Goal: Task Accomplishment & Management: Manage account settings

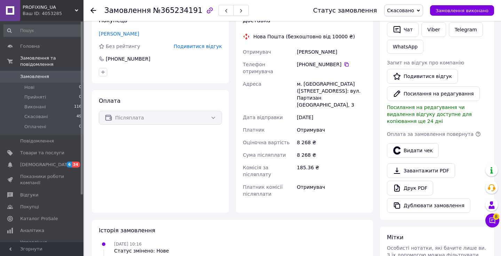
scroll to position [142, 0]
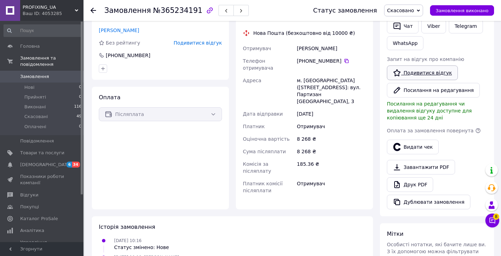
click at [432, 75] on link "Подивитися відгук" at bounding box center [422, 72] width 71 height 15
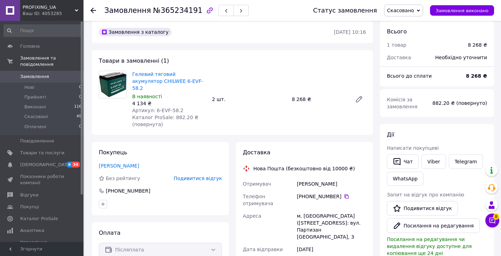
scroll to position [4, 0]
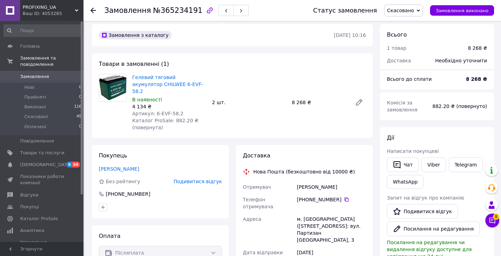
click at [457, 65] on div "Необхідно уточнити" at bounding box center [461, 60] width 60 height 15
click at [457, 62] on div "Необхідно уточнити" at bounding box center [461, 60] width 60 height 15
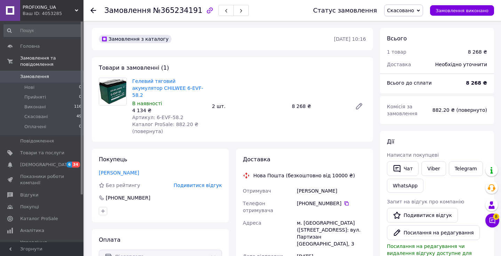
click at [454, 63] on div "Необхідно уточнити" at bounding box center [461, 64] width 60 height 15
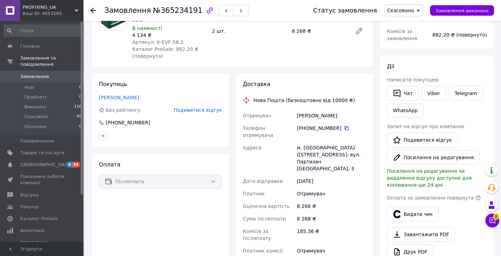
scroll to position [72, 0]
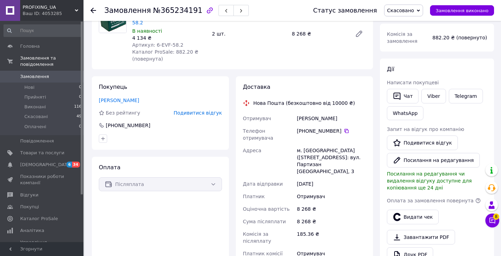
click at [325, 83] on div "Доставка" at bounding box center [304, 87] width 123 height 8
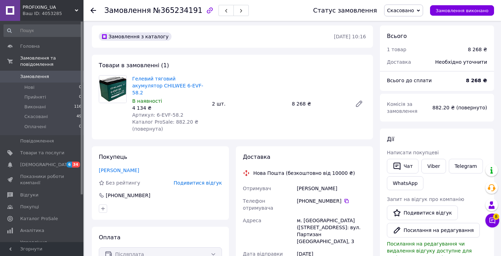
scroll to position [0, 0]
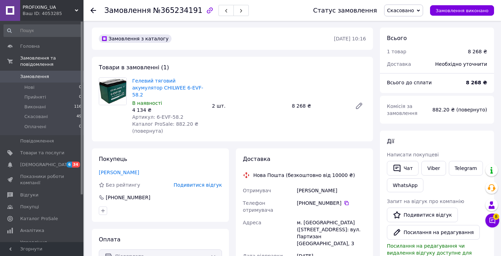
click at [296, 200] on div "[PHONE_NUMBER]" at bounding box center [331, 205] width 72 height 19
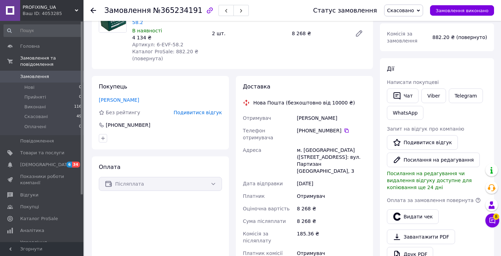
scroll to position [75, 0]
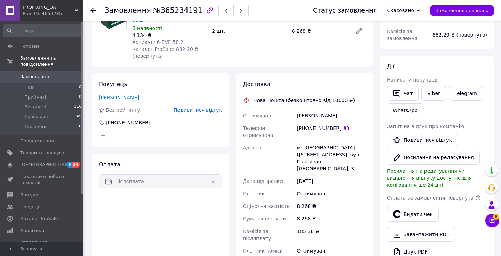
click at [294, 244] on div "Платник комісії післяплати" at bounding box center [268, 253] width 54 height 19
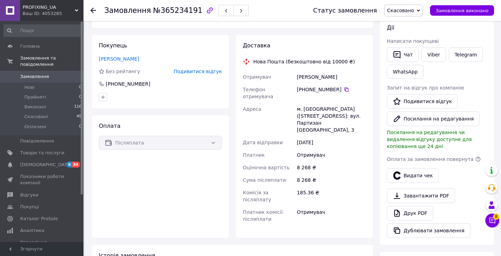
scroll to position [119, 0]
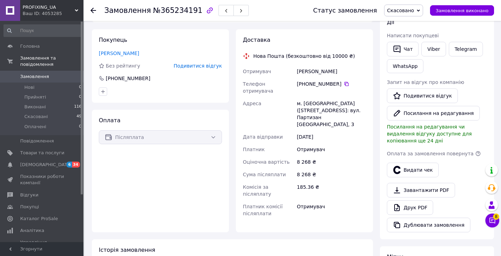
click at [283, 200] on div "Платник комісії післяплати" at bounding box center [268, 209] width 54 height 19
click at [263, 203] on span "Платник комісії післяплати" at bounding box center [263, 209] width 40 height 13
click at [265, 180] on div "Комісія за післяплату" at bounding box center [268, 189] width 54 height 19
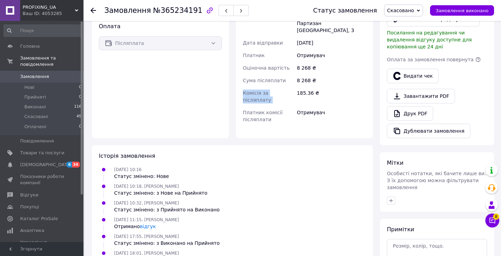
scroll to position [275, 0]
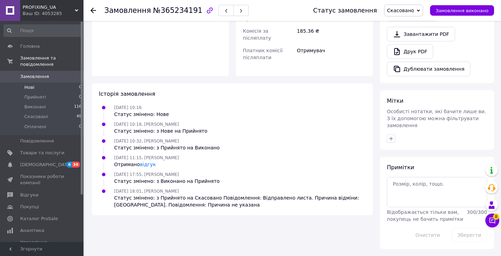
click at [74, 90] on li "Нові 0" at bounding box center [43, 87] width 86 height 10
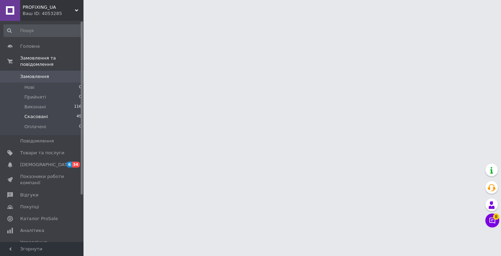
click at [63, 113] on li "Скасовані 49" at bounding box center [43, 117] width 86 height 10
click at [74, 117] on li "Скасовані 49" at bounding box center [43, 117] width 86 height 10
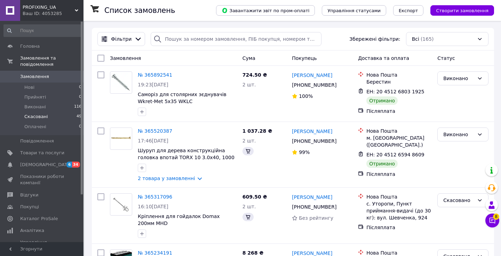
click at [32, 116] on span "Скасовані" at bounding box center [36, 116] width 24 height 6
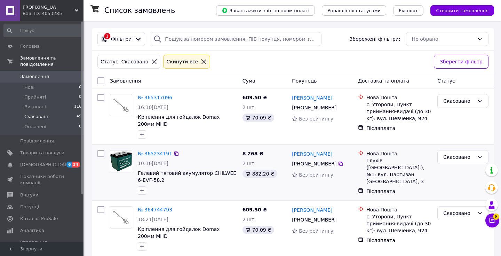
click at [381, 187] on div "Післяплата" at bounding box center [398, 190] width 65 height 7
click at [34, 178] on span "Показники роботи компанії" at bounding box center [42, 179] width 44 height 13
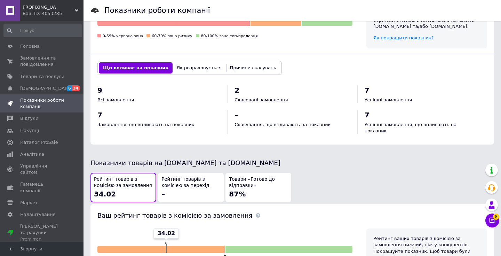
scroll to position [257, 0]
click at [205, 69] on button "Як розраховується" at bounding box center [198, 67] width 53 height 11
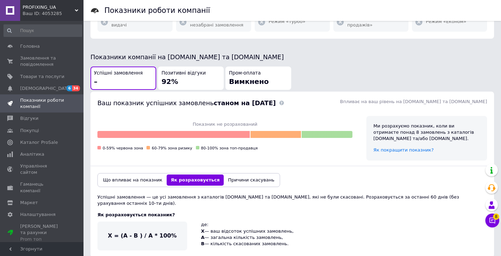
scroll to position [133, 0]
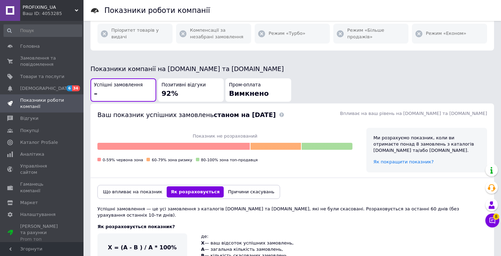
click at [198, 85] on span "Позитивні відгуки" at bounding box center [183, 85] width 44 height 7
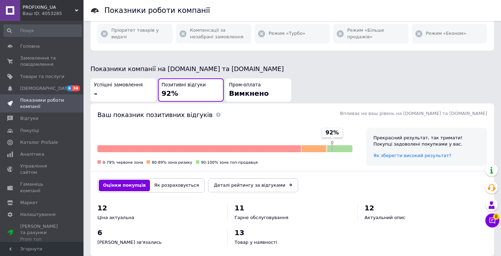
click at [127, 84] on span "Успішні замовлення" at bounding box center [118, 85] width 49 height 7
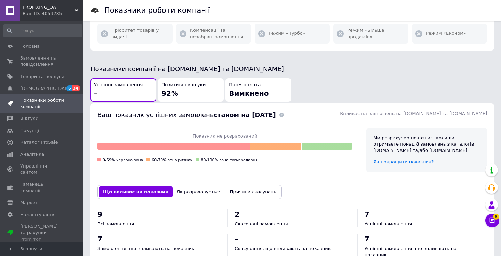
click at [188, 188] on button "Як розраховується" at bounding box center [198, 191] width 53 height 11
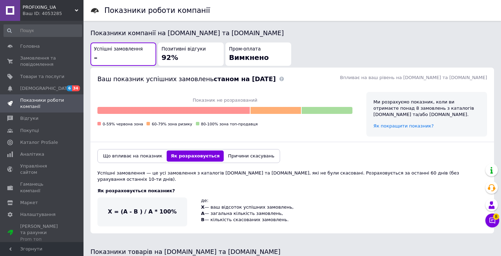
scroll to position [179, 0]
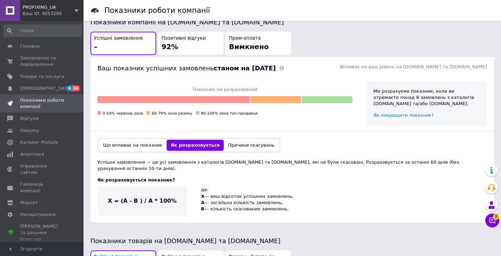
click at [230, 147] on button "Причини скасувань" at bounding box center [251, 144] width 55 height 11
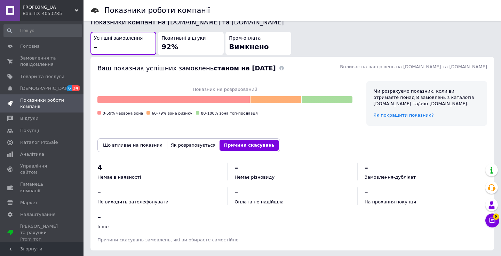
click at [197, 151] on div "Що впливає на показник Як розраховується Причини скасувань" at bounding box center [188, 145] width 183 height 14
click at [186, 147] on button "Як розраховується" at bounding box center [193, 144] width 53 height 11
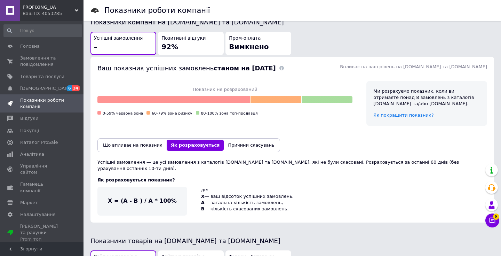
click at [143, 144] on button "Що впливає на показник" at bounding box center [133, 144] width 68 height 11
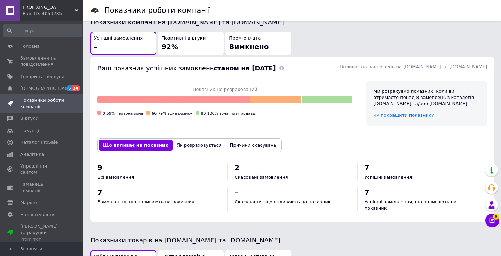
click at [172, 147] on button "Як розраховується" at bounding box center [198, 144] width 53 height 11
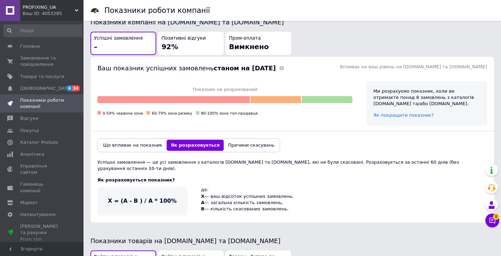
click at [226, 140] on button "Причини скасувань" at bounding box center [251, 144] width 55 height 11
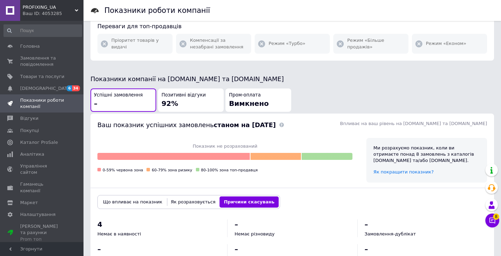
scroll to position [0, 0]
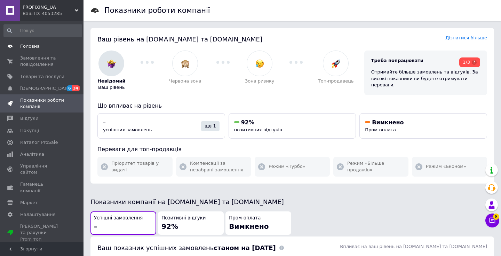
click at [44, 47] on span "Головна" at bounding box center [42, 46] width 44 height 6
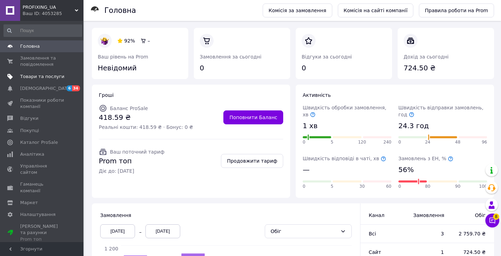
click at [55, 78] on span "Товари та послуги" at bounding box center [42, 76] width 44 height 6
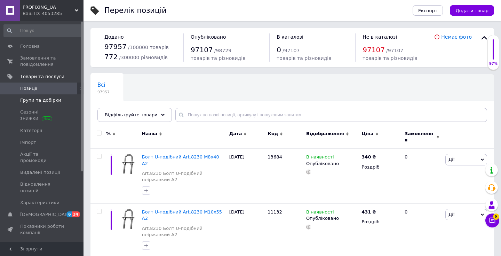
click at [56, 100] on span "Групи та добірки" at bounding box center [40, 100] width 41 height 6
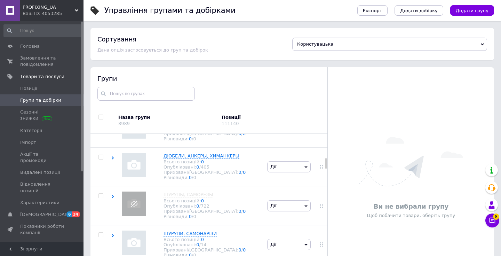
scroll to position [728, 0]
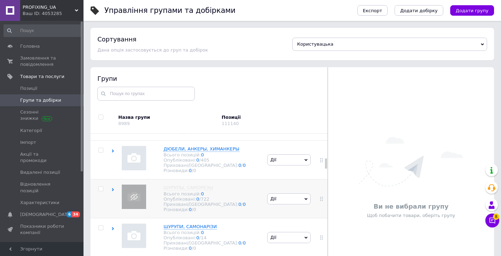
click at [280, 194] on span "Дії" at bounding box center [288, 198] width 43 height 11
click at [282, 209] on li "Опублікувати групу" at bounding box center [288, 215] width 43 height 16
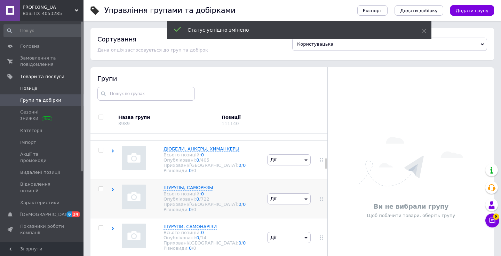
click at [53, 88] on span "Позиції" at bounding box center [42, 88] width 44 height 6
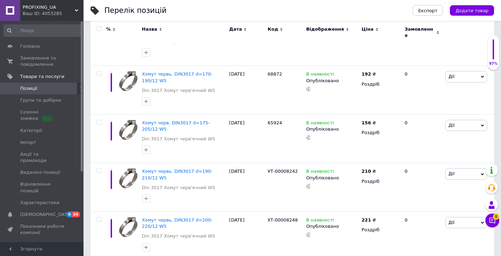
scroll to position [4334, 0]
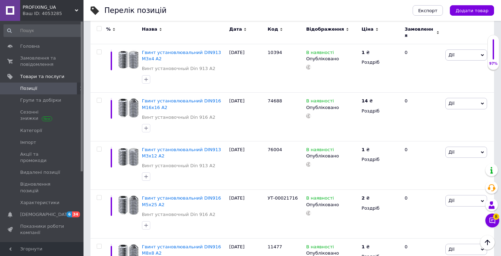
scroll to position [2759, 0]
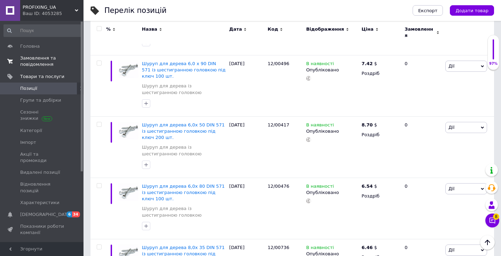
click at [51, 64] on span "Замовлення та повідомлення" at bounding box center [42, 61] width 44 height 13
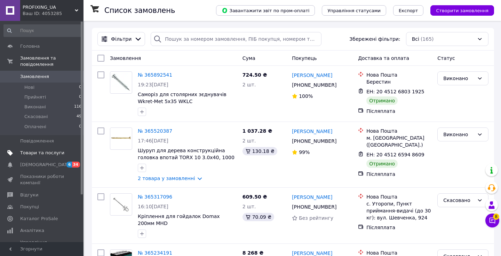
click at [48, 149] on link "Товари та послуги" at bounding box center [43, 153] width 86 height 12
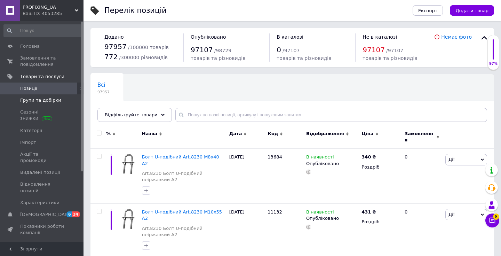
click at [60, 103] on span "Групи та добірки" at bounding box center [42, 100] width 44 height 6
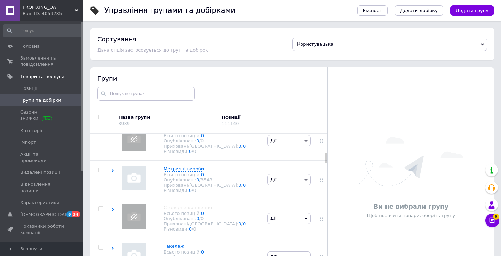
scroll to position [552, 0]
click at [293, 215] on span "Дії" at bounding box center [288, 218] width 43 height 11
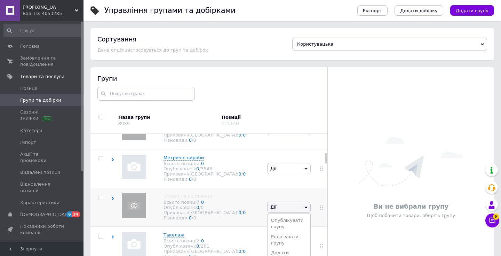
scroll to position [572, 0]
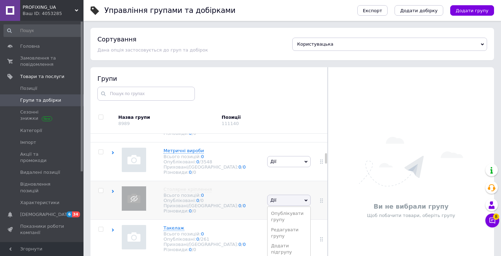
click at [293, 215] on li "Опублікувати групу" at bounding box center [288, 216] width 43 height 16
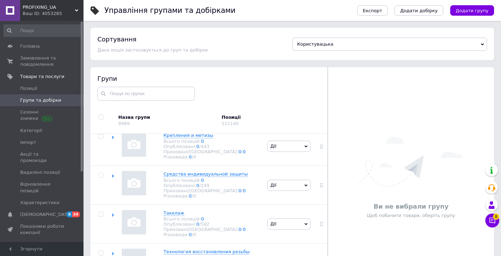
scroll to position [39, 0]
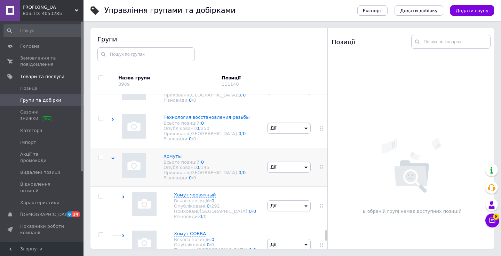
scroll to position [4450, 0]
click at [249, 225] on div "Хомут COBRА Всього позицій: 0 Опубліковані: 0 / 0 Приховані/Видалені: 0 / 0 Різ…" at bounding box center [188, 244] width 154 height 39
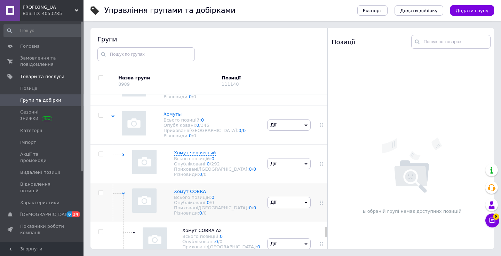
scroll to position [4501, 0]
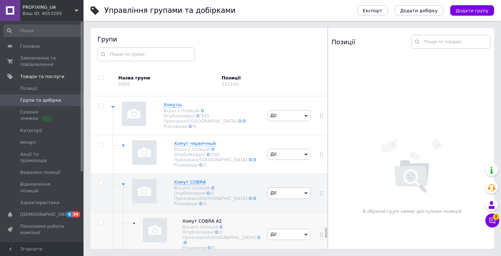
click at [248, 212] on div "Хомут COBRА А2 Всього позицій: 0 Опубліковані: 0 / 0 Приховані/Видалені: 0 / 0 …" at bounding box center [188, 234] width 154 height 44
click at [245, 173] on div "Хомут COBRА Всього позицій: 0 Опубліковані: 0 / 0 Приховані/Видалені: 0 / 0 Різ…" at bounding box center [188, 192] width 154 height 39
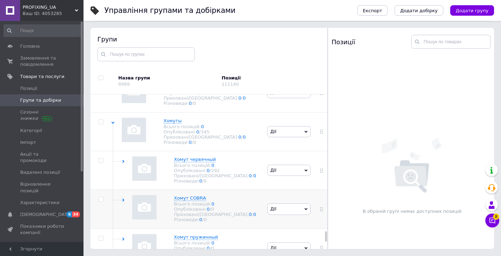
scroll to position [4484, 0]
click at [247, 152] on div "Хомут червячный Всього позицій: 0 Опубліковані: 0 / 292 Приховані/Видалені: 0 /…" at bounding box center [188, 171] width 154 height 39
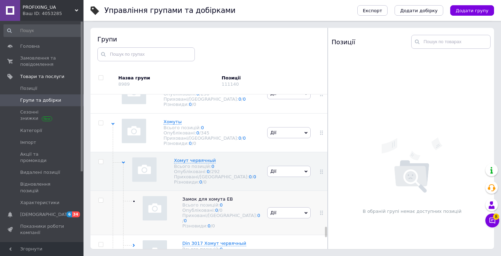
click at [245, 191] on div "Замок для хомута EB Всього позицій: 0 Опубліковані: 0 / 0 Приховані/Видалені: 0…" at bounding box center [188, 213] width 154 height 44
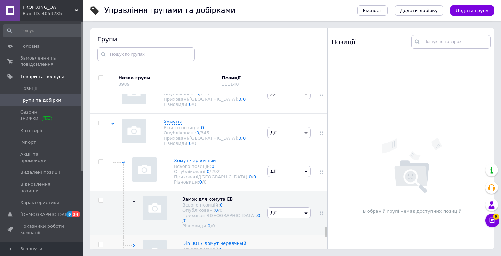
click at [252, 234] on div "Din 3017 Хомут червячный Всього позицій: 0 Опубліковані: 0 / 292 Приховані/Вида…" at bounding box center [188, 256] width 154 height 44
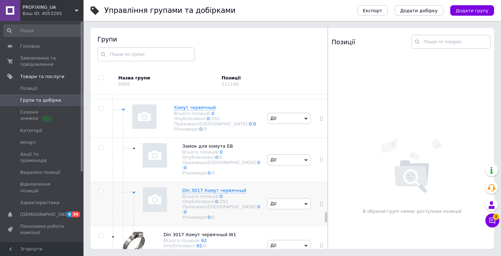
scroll to position [4537, 0]
click at [260, 225] on div "Din 3017 Хомут червячный W1 Всього позицій: 92 Опубліковані: 92 / 0 Приховані/В…" at bounding box center [188, 244] width 154 height 39
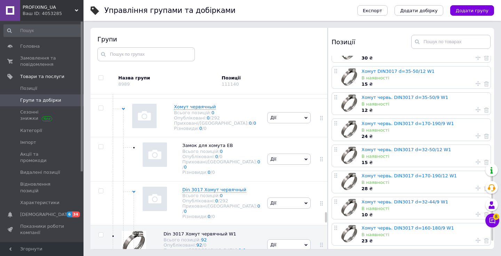
scroll to position [328, 0]
click at [314, 225] on div at bounding box center [320, 244] width 17 height 39
click at [132, 190] on use at bounding box center [133, 191] width 3 height 2
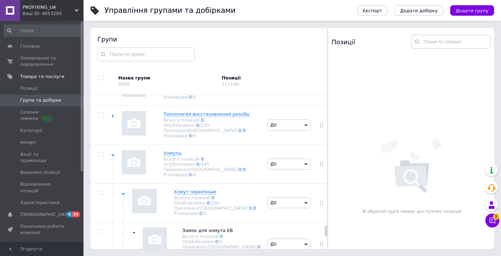
scroll to position [4451, 0]
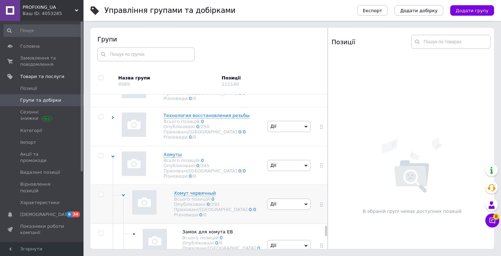
click at [124, 193] on icon at bounding box center [123, 194] width 3 height 3
click at [113, 155] on icon at bounding box center [112, 156] width 3 height 3
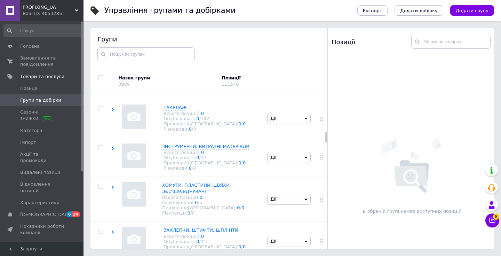
scroll to position [1130, 0]
click at [244, 199] on div "Опубліковані: 0 / 5" at bounding box center [211, 201] width 98 height 5
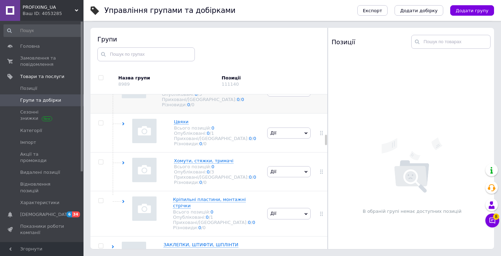
scroll to position [1239, 0]
click at [248, 170] on div "Хомути, стяжки, тримачі Всього позицій: 0 Опубліковані: 0 / 3 Приховані/Видален…" at bounding box center [188, 170] width 154 height 39
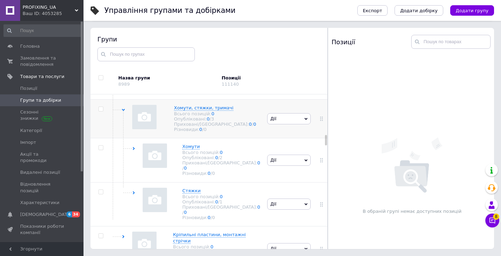
scroll to position [1295, 0]
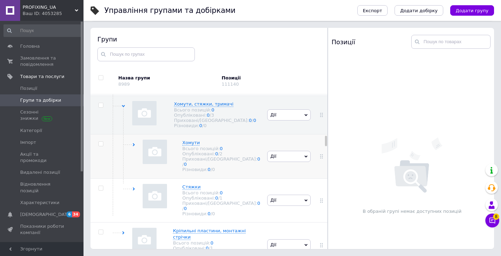
click at [248, 152] on div "Хомути Всього позицій: 0 Опубліковані: 0 / 2 Приховані/Видалені: 0 / 0 Різновид…" at bounding box center [188, 156] width 154 height 44
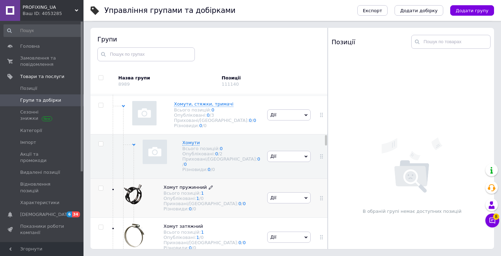
click at [245, 184] on span "Хомут пружинний Всього позицій: 1 Опубліковані: 1 / 0 Приховані/Видалені: 0 / 0…" at bounding box center [204, 197] width 82 height 27
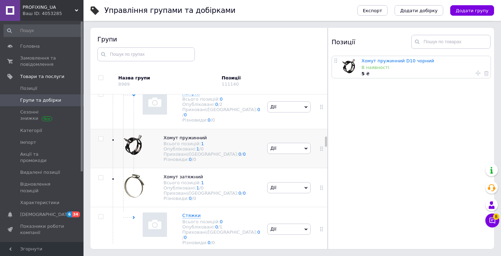
scroll to position [1347, 0]
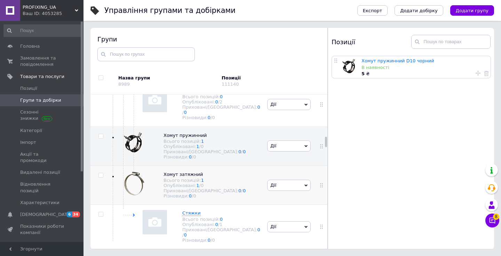
click at [256, 167] on div "Хомут затяжний Всього позицій: 1 Опубліковані: 1 / 0 Приховані/Видалені: 0 / 0 …" at bounding box center [188, 184] width 154 height 39
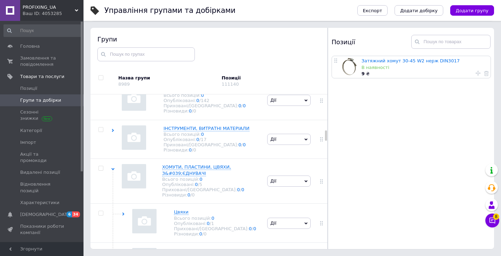
scroll to position [1140, 0]
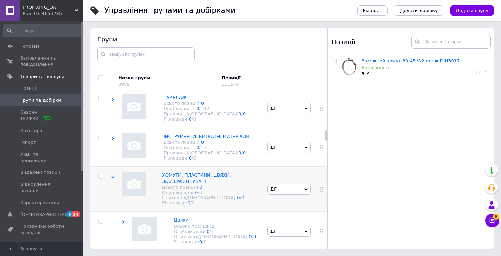
click at [113, 175] on icon at bounding box center [112, 176] width 3 height 3
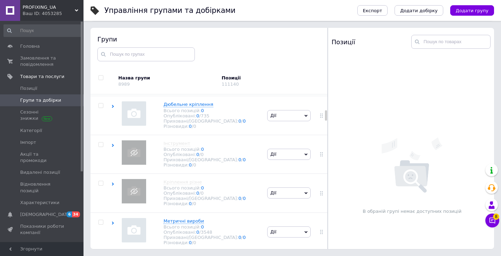
scroll to position [462, 0]
click at [284, 189] on span "Дії" at bounding box center [288, 192] width 43 height 11
click at [285, 202] on li "Опублікувати групу" at bounding box center [288, 209] width 43 height 16
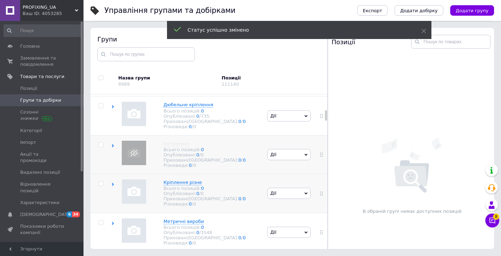
click at [295, 149] on span "Дії" at bounding box center [288, 154] width 43 height 11
click at [293, 165] on li "Опублікувати групу" at bounding box center [288, 171] width 43 height 16
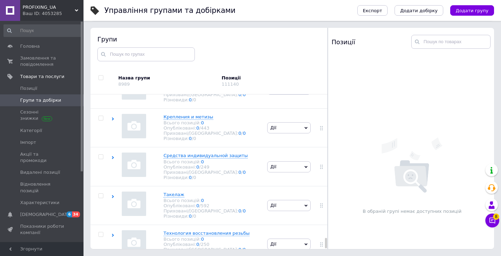
scroll to position [4355, 0]
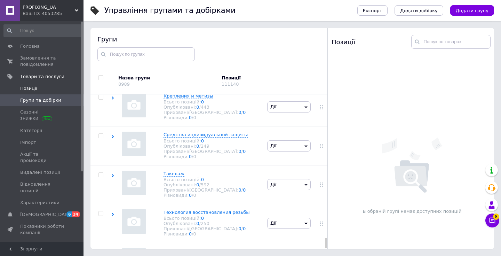
click at [44, 86] on span "Позиції" at bounding box center [42, 88] width 44 height 6
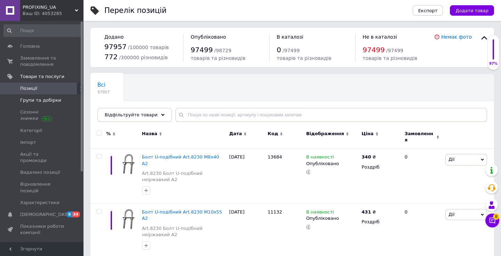
click at [59, 104] on link "Групи та добірки" at bounding box center [43, 100] width 86 height 12
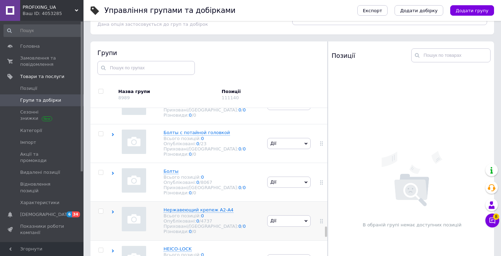
scroll to position [3593, 0]
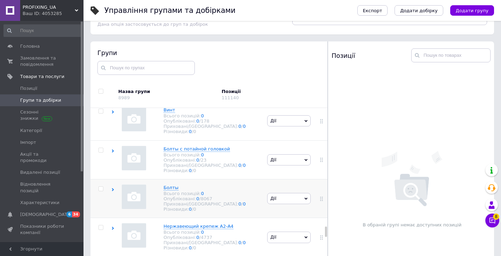
click at [239, 179] on div "Болты Всього позицій: 0 Опубліковані: 0 / 8067 Приховані/Видалені: 0 / 0 Різнов…" at bounding box center [188, 198] width 154 height 39
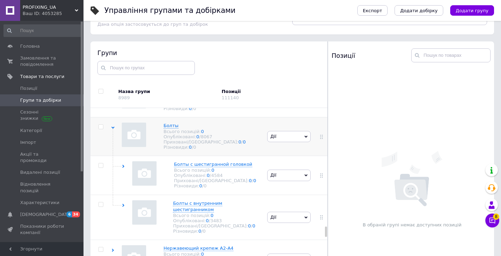
scroll to position [3657, 0]
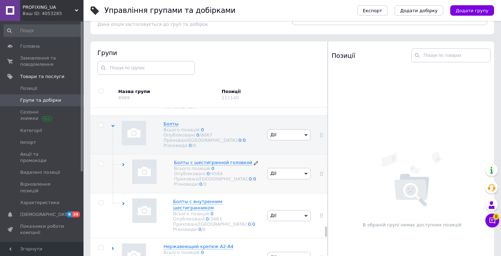
click at [241, 181] on div "Різновиди: 0 / 0" at bounding box center [216, 183] width 84 height 5
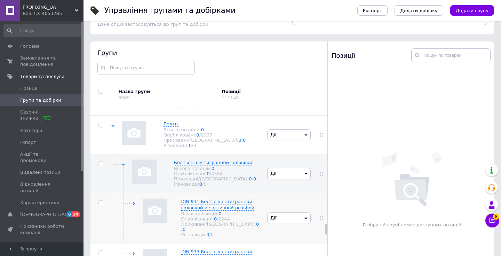
click at [280, 193] on div "[PERSON_NAME] групу Редагувати групу Додати підгрупу Додати товар Видалити групу" at bounding box center [288, 218] width 47 height 50
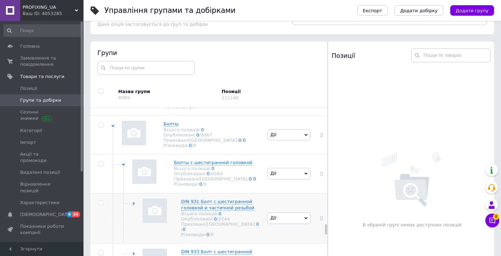
click at [280, 193] on div "[PERSON_NAME] групу Редагувати групу Додати підгрупу Додати товар Видалити групу" at bounding box center [288, 218] width 47 height 50
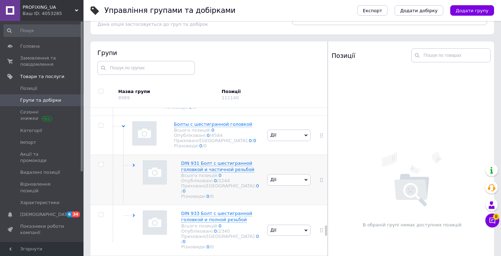
scroll to position [3696, 0]
click at [135, 162] on icon at bounding box center [133, 163] width 3 height 3
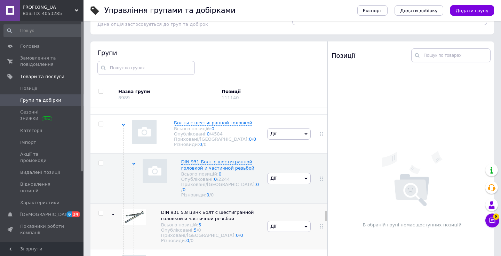
click at [145, 203] on div "DIN 931 5,8 цинк Болт с шестигранной головкой и частичной резьбой Всього позиці…" at bounding box center [188, 226] width 154 height 46
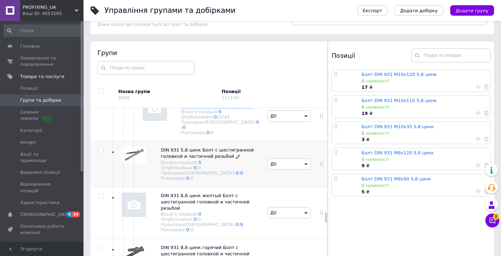
scroll to position [3767, 0]
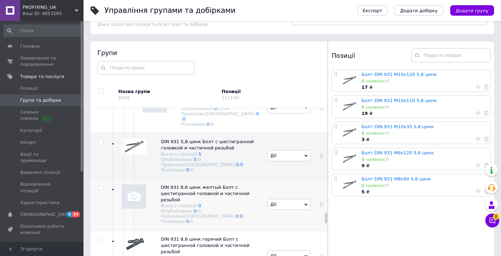
click at [266, 178] on div "[PERSON_NAME] групу Редагувати групу Додати підгрупу Додати товар Видалити групу" at bounding box center [288, 204] width 47 height 52
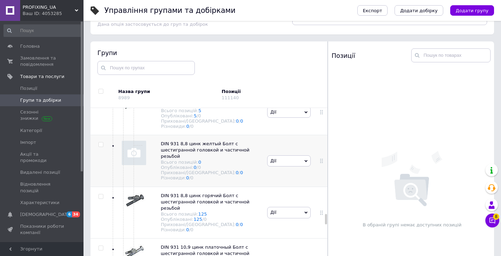
scroll to position [3815, 0]
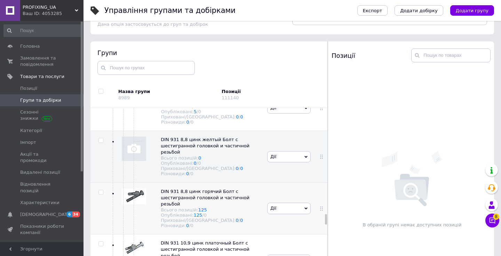
click at [281, 182] on div "[PERSON_NAME] групу Редагувати групу Додати підгрупу Додати товар Видалити групу" at bounding box center [288, 208] width 47 height 52
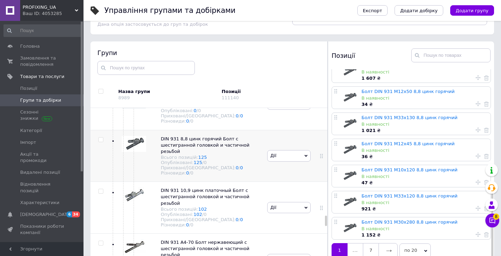
scroll to position [3869, 0]
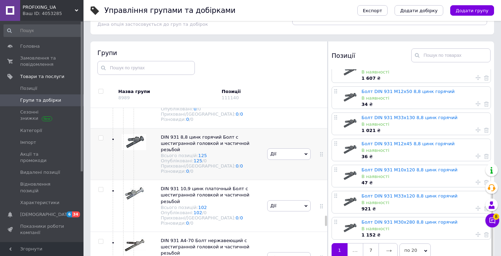
click at [295, 180] on div "[PERSON_NAME] групу Редагувати групу Додати підгрупу Додати товар Видалити групу" at bounding box center [288, 206] width 47 height 52
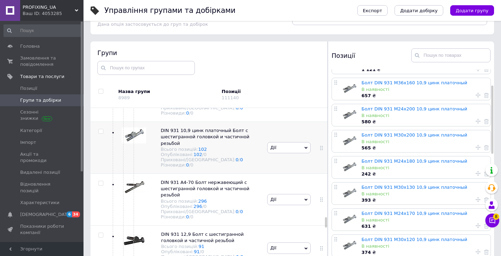
scroll to position [3927, 0]
click at [281, 179] on div "[PERSON_NAME] групу Редагувати групу Додати підгрупу Додати товар Видалити групу" at bounding box center [288, 199] width 47 height 52
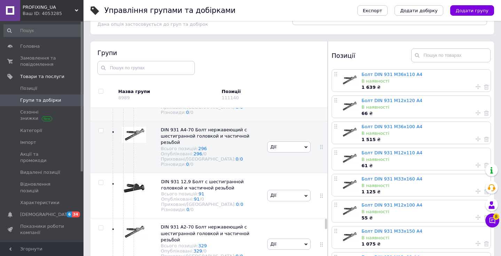
scroll to position [3982, 0]
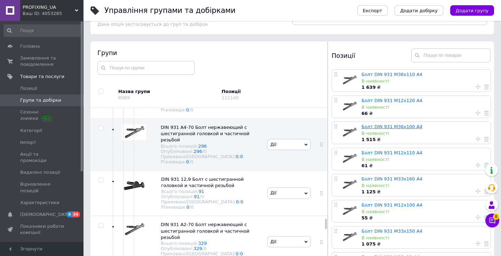
click at [373, 124] on link "Болт DIN 931 M36x100 A4" at bounding box center [391, 126] width 61 height 5
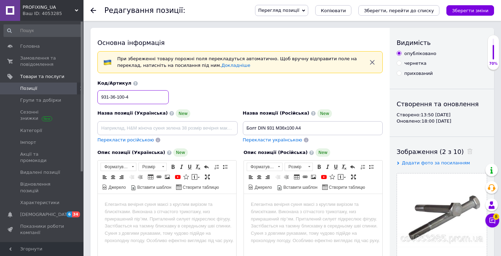
click at [134, 99] on input "931-36-100-4" at bounding box center [132, 97] width 71 height 14
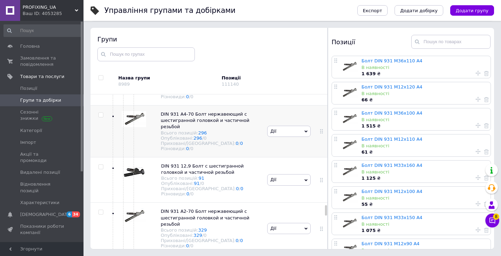
scroll to position [3982, 0]
click at [261, 169] on div "DIN 931 12,9 Болт с шестигранной головкой и частичной резьбой Всього позицій: 9…" at bounding box center [188, 179] width 154 height 46
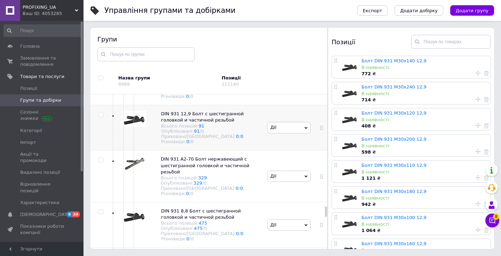
scroll to position [4035, 0]
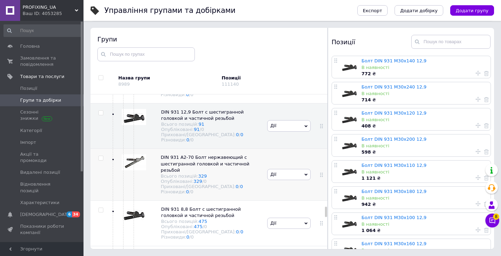
click at [281, 170] on div "[PERSON_NAME] групу Редагувати групу Додати підгрупу Додати товар Видалити групу" at bounding box center [288, 174] width 47 height 52
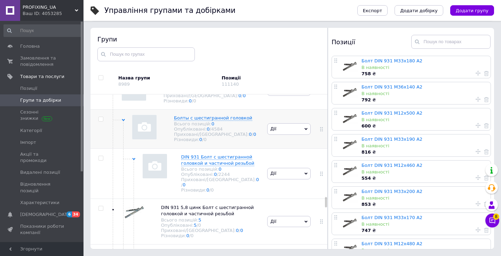
scroll to position [3692, 0]
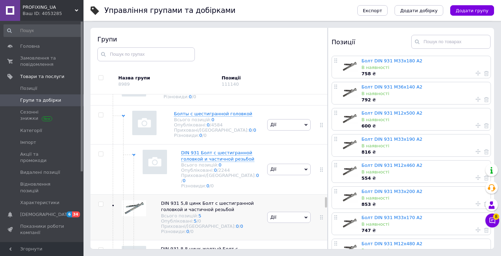
click at [147, 201] on div at bounding box center [132, 217] width 29 height 34
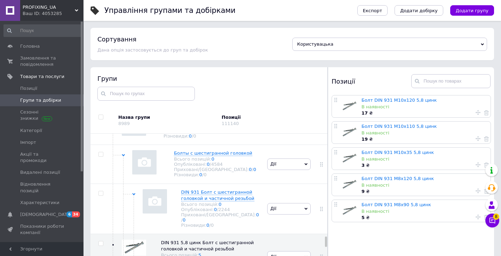
scroll to position [39, 0]
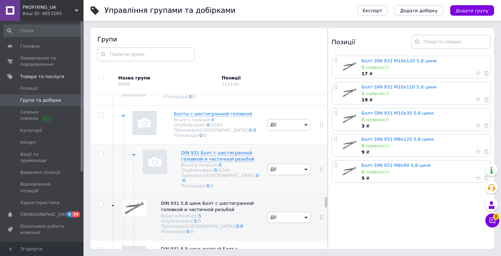
click at [134, 153] on use at bounding box center [133, 154] width 3 height 2
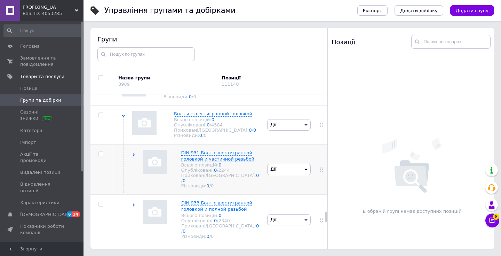
click at [134, 153] on use at bounding box center [134, 154] width 2 height 3
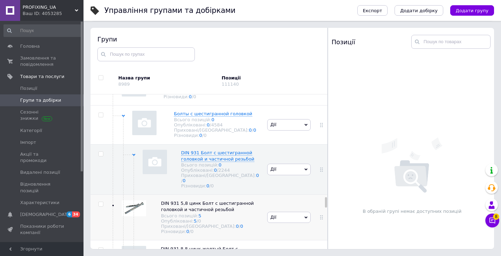
click at [292, 211] on span "Дії" at bounding box center [288, 216] width 43 height 11
click at [291, 225] on li "Приховати групу" at bounding box center [288, 233] width 43 height 16
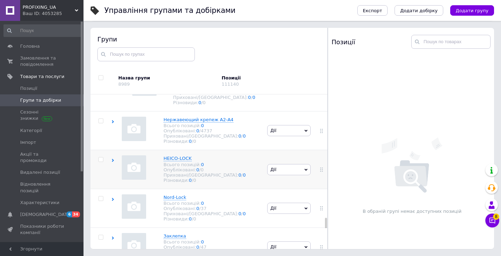
scroll to position [4437, 0]
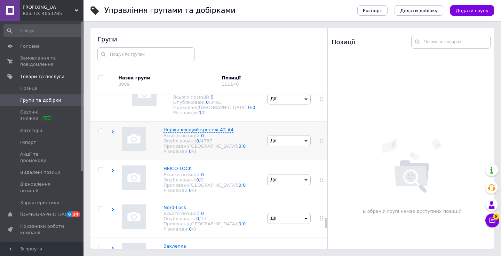
click at [115, 160] on div "Нержавеющий крепеж А2-А4 Всього позицій: 0 Опубліковані: 0 / 4737 Приховані/Вид…" at bounding box center [188, 140] width 154 height 39
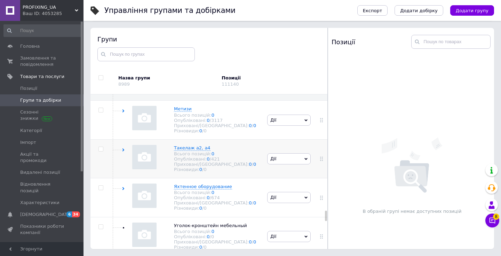
scroll to position [4497, 0]
click at [252, 138] on div "Метизи Всього позицій: 0 Опубліковані: 0 / 3117 Приховані/Видалені: 0 / 0 Різно…" at bounding box center [188, 119] width 154 height 39
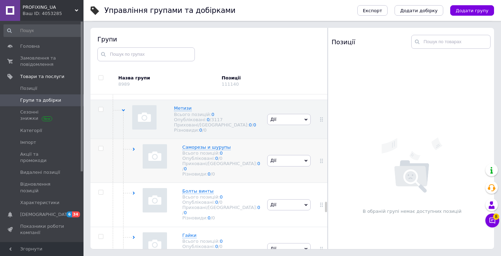
click at [249, 182] on div "Саморезы и шурупы Всього позицій: 0 Опубліковані: 0 / 0 Приховані/Видалені: 0 /…" at bounding box center [188, 160] width 154 height 44
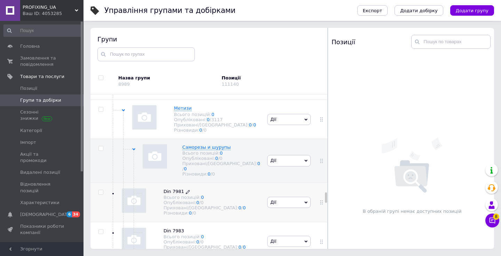
click at [245, 215] on span "Din 7981 Всього позицій: 0 Опубліковані: 0 / 0 Приховані/Видалені: 0 / 0 Різнов…" at bounding box center [204, 201] width 82 height 27
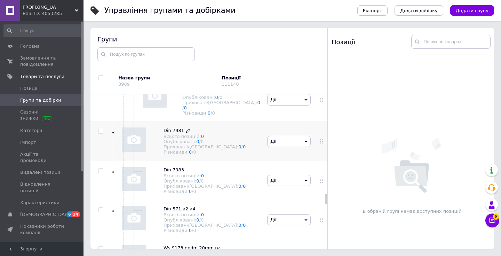
scroll to position [4572, 0]
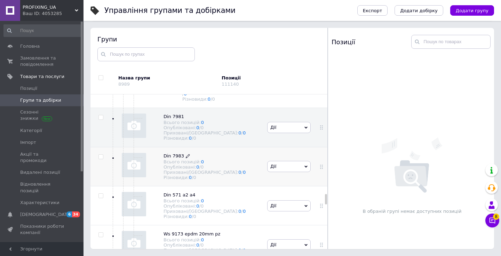
click at [245, 180] on span "Din 7983 Всього позицій: 0 Опубліковані: 0 / 0 Приховані/Видалені: 0 / 0 Різнов…" at bounding box center [204, 166] width 82 height 27
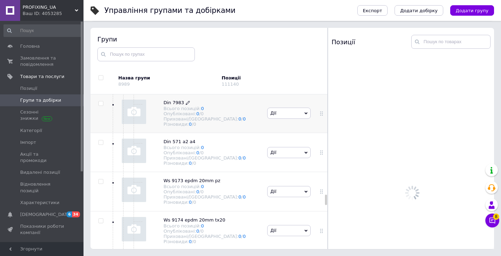
scroll to position [4633, 0]
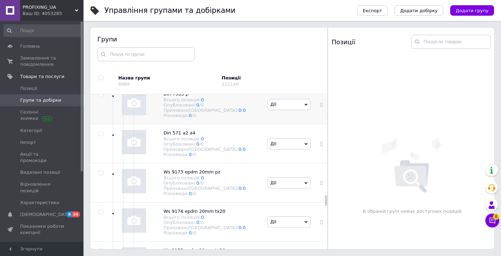
click at [248, 163] on div "Din 571 a2 a4 Всього позицій: 0 Опубліковані: 0 / 0 Приховані/Видалені: 0 / 0 Р…" at bounding box center [188, 143] width 154 height 39
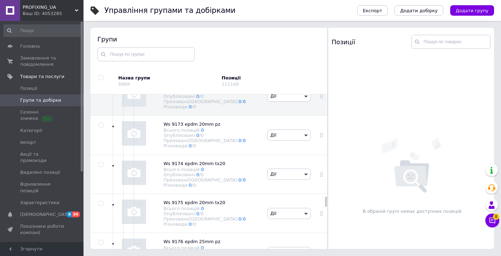
scroll to position [4691, 0]
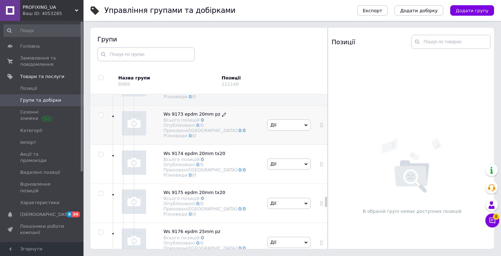
click at [245, 138] on div "Різновиди: 0 / 0" at bounding box center [204, 135] width 82 height 5
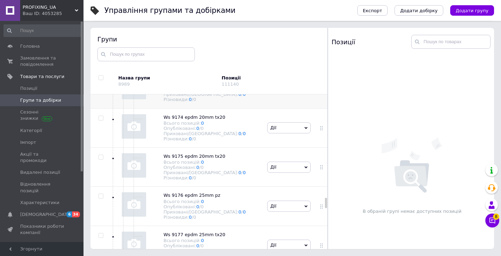
scroll to position [4747, 0]
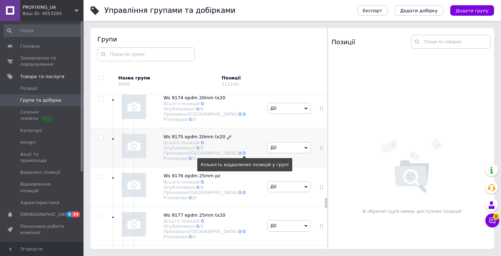
click at [245, 161] on div "Різновиди: 0 / 0" at bounding box center [204, 157] width 82 height 5
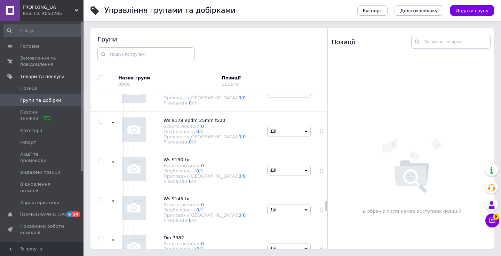
scroll to position [4885, 0]
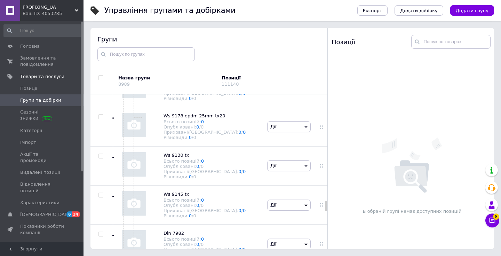
click at [245, 177] on span "Ws 9130 tx Всього позицій: 0 Опубліковані: 0 / 0 Приховані/Видалені: 0 / 0 Різн…" at bounding box center [204, 165] width 82 height 27
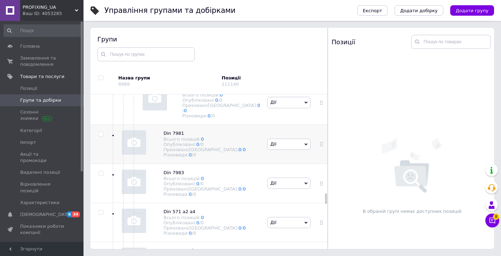
scroll to position [4557, 0]
click at [253, 161] on div "Din 7981 Всього позицій: 0 Опубліковані: 0 / 0 Приховані/Видалені: 0 / 0 Різнов…" at bounding box center [188, 141] width 154 height 39
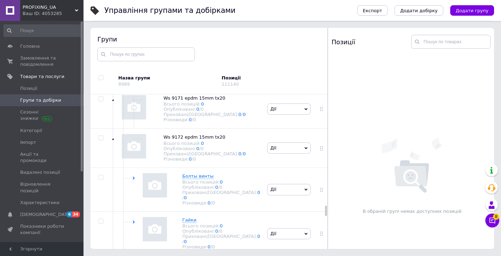
scroll to position [5105, 0]
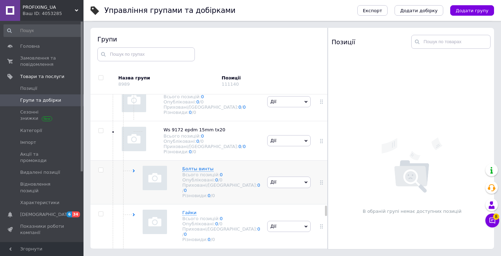
click at [247, 194] on div "Болты винты Всього позицій: 0 Опубліковані: 0 / 0 Приховані/Видалені: 0 / 0 Різ…" at bounding box center [188, 182] width 154 height 44
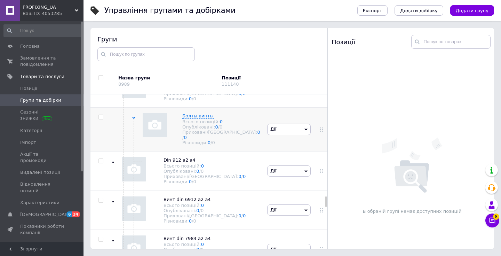
scroll to position [5161, 0]
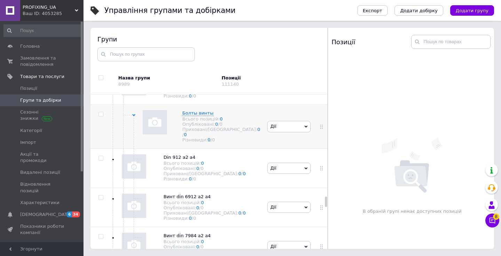
click at [247, 187] on div "Din 912 a2 a4 Всього позицій: 0 Опубліковані: 0 / 0 Приховані/Видалені: 0 / 0 Р…" at bounding box center [188, 167] width 154 height 39
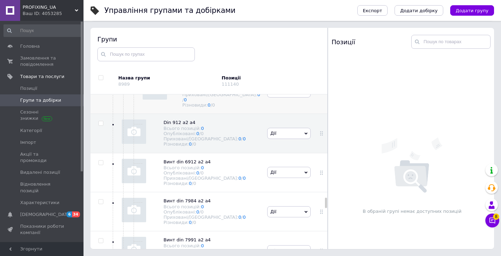
scroll to position [5215, 0]
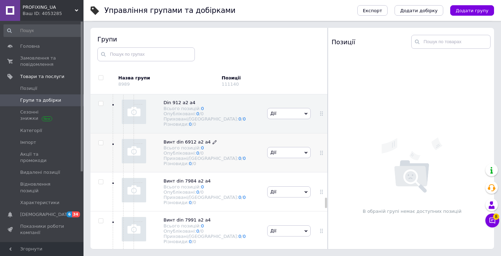
click at [245, 166] on div "Різновиди: 0 / 0" at bounding box center [204, 163] width 82 height 5
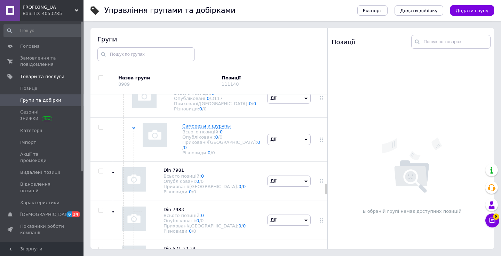
scroll to position [4517, 0]
click at [133, 130] on use at bounding box center [133, 129] width 3 height 2
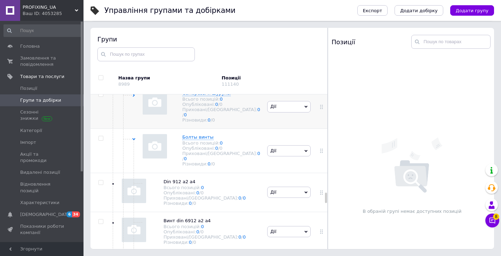
scroll to position [4566, 0]
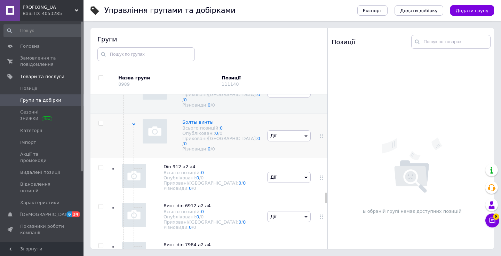
click at [134, 126] on icon at bounding box center [133, 123] width 3 height 3
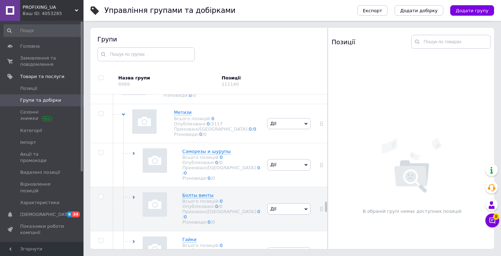
scroll to position [4492, 0]
click at [226, 137] on span "Метизи Всього позицій: 0 Опубліковані: 0 / 3117 Приховані/Видалені: 0 / 0 Різно…" at bounding box center [215, 123] width 82 height 27
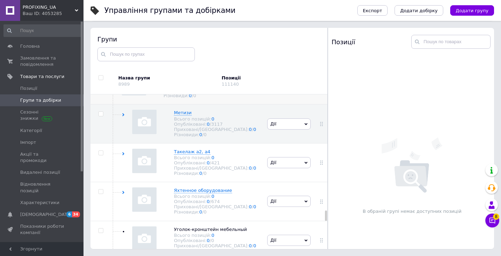
click at [236, 104] on div "Нержавеющий крепеж А2-А4 Всього позицій: 0 Опубліковані: 0 / 4737 Приховані/Вид…" at bounding box center [188, 85] width 154 height 39
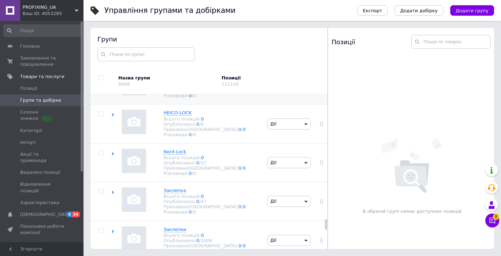
click at [237, 104] on div "Нержавеющий крепеж А2-А4 Всього позицій: 0 Опубліковані: 0 / 4737 Приховані/Вид…" at bounding box center [188, 85] width 154 height 39
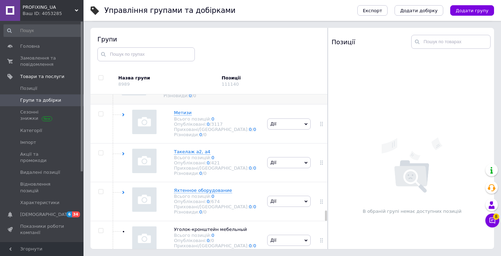
click at [285, 90] on span "Дії" at bounding box center [288, 84] width 43 height 11
click at [252, 104] on div "Нержавеющий крепеж А2-А4 Всього позицій: 0 Опубліковані: 0 / 4737 Приховані/Вид…" at bounding box center [188, 85] width 154 height 39
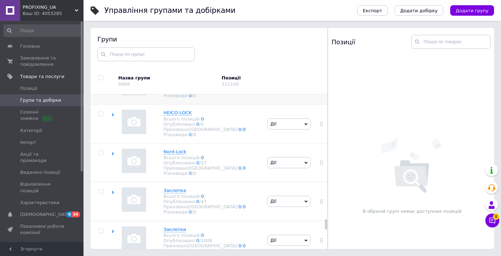
click at [299, 90] on span "Дії" at bounding box center [288, 84] width 43 height 11
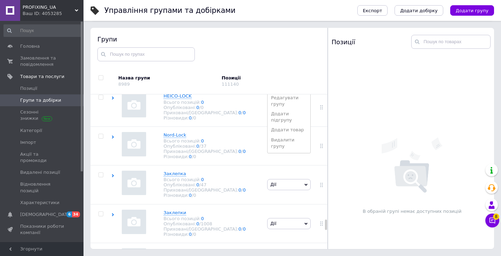
scroll to position [4526, 0]
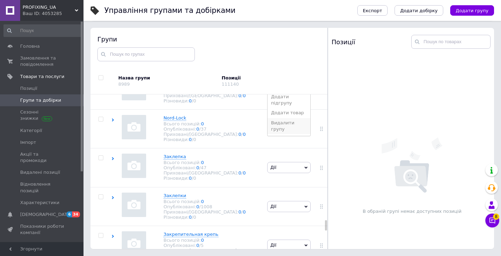
click at [294, 134] on li "Видалити групу" at bounding box center [288, 126] width 43 height 16
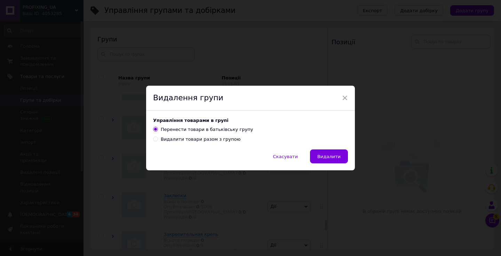
click at [223, 140] on div "Видалити товари разом з групою" at bounding box center [201, 139] width 80 height 6
click at [157, 140] on input "Видалити товари разом з групою" at bounding box center [155, 138] width 5 height 5
radio input "true"
radio input "false"
click at [335, 159] on span "Видалити" at bounding box center [328, 156] width 23 height 5
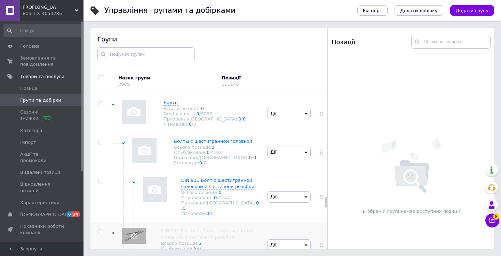
scroll to position [3665, 0]
click at [124, 141] on use at bounding box center [123, 142] width 3 height 2
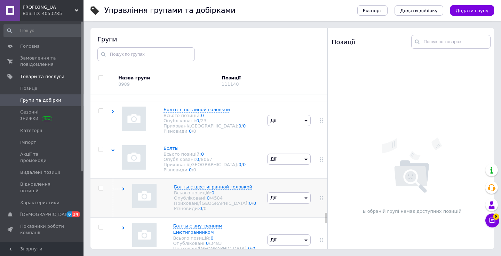
scroll to position [3618, 0]
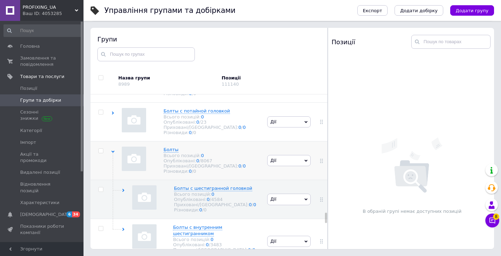
click at [113, 141] on div "Болты Всього позицій: 0 Опубліковані: 0 / 8067 Приховані/Видалені: 0 / 0 Різнов…" at bounding box center [188, 160] width 154 height 39
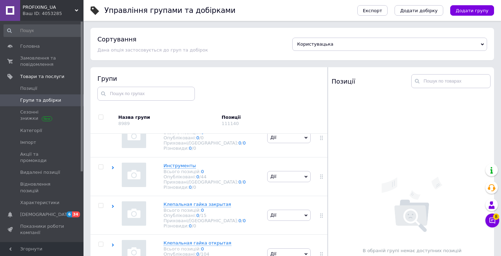
scroll to position [3898, 0]
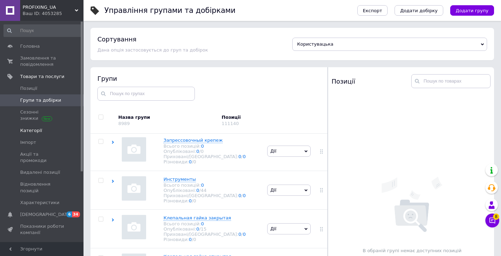
click at [61, 135] on link "Категорії" at bounding box center [43, 130] width 86 height 12
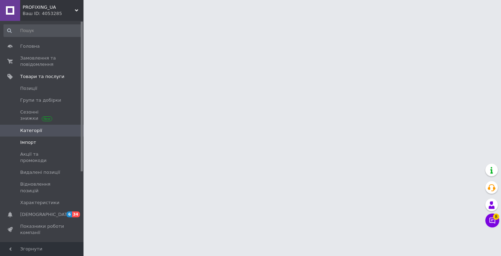
click at [59, 141] on span "Імпорт" at bounding box center [42, 142] width 44 height 6
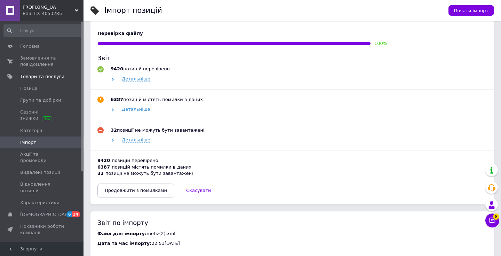
scroll to position [359, 0]
click at [140, 112] on span "Детальніше" at bounding box center [136, 110] width 29 height 6
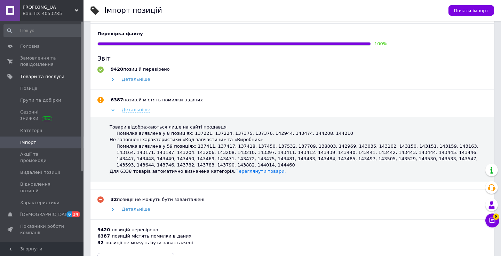
click at [140, 112] on span "Детальніше" at bounding box center [136, 110] width 29 height 6
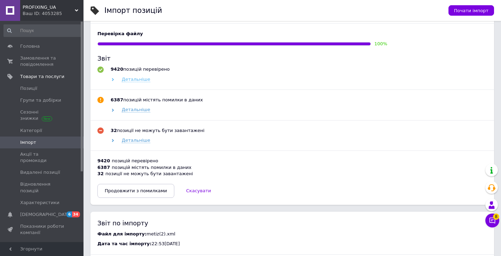
click at [136, 81] on span "Детальніше" at bounding box center [136, 79] width 29 height 6
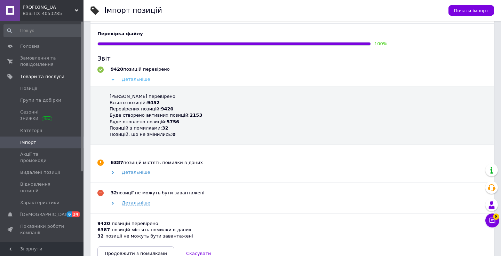
click at [136, 81] on span "Детальніше" at bounding box center [136, 79] width 29 height 6
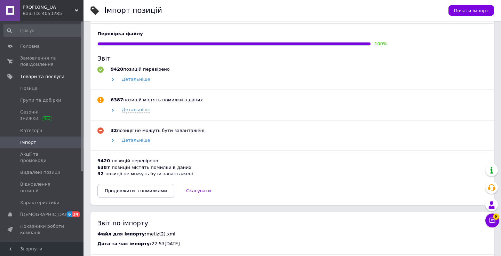
click at [144, 173] on div "32 позиції не можуть бути завантажені" at bounding box center [291, 173] width 389 height 6
click at [138, 141] on span "Детальніше" at bounding box center [136, 140] width 29 height 6
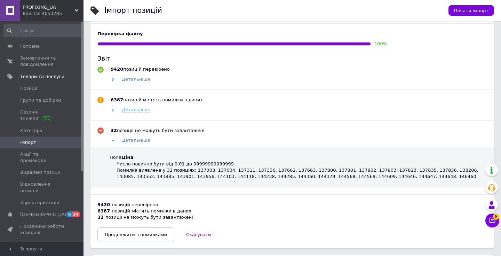
click at [137, 112] on span "Детальніше" at bounding box center [136, 110] width 29 height 6
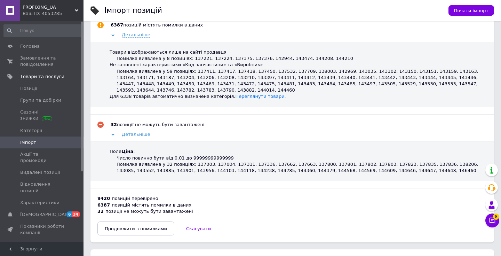
scroll to position [434, 0]
click at [131, 229] on span "Продовжити з помилками" at bounding box center [136, 227] width 62 height 5
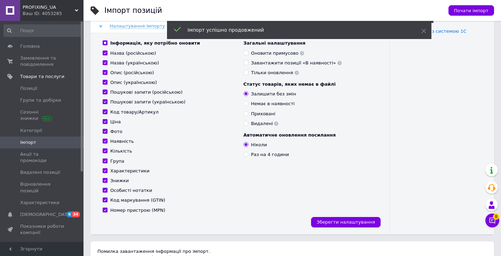
scroll to position [55, 0]
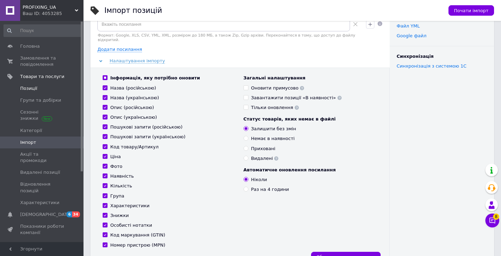
click at [62, 90] on span "Позиції" at bounding box center [42, 88] width 44 height 6
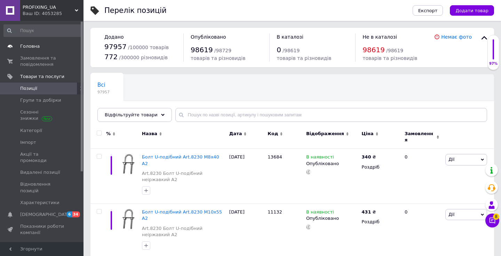
click at [39, 47] on span "Головна" at bounding box center [42, 46] width 44 height 6
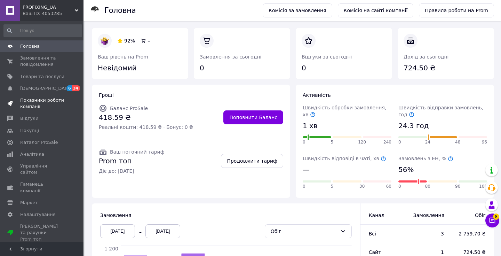
click at [49, 100] on span "Показники роботи компанії" at bounding box center [42, 103] width 44 height 13
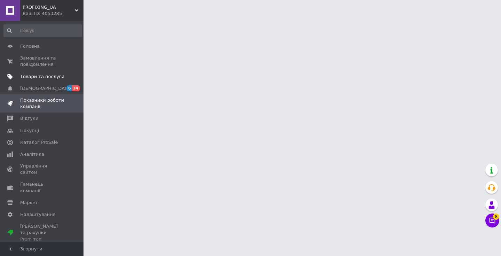
click at [52, 79] on span "Товари та послуги" at bounding box center [42, 76] width 44 height 6
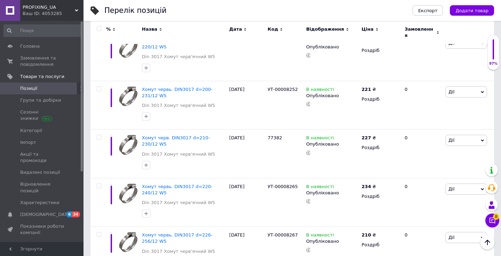
scroll to position [4334, 0]
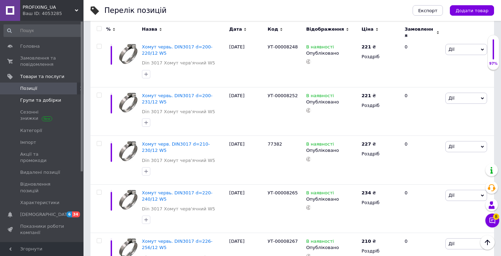
click at [52, 103] on link "Групи та добірки" at bounding box center [43, 100] width 86 height 12
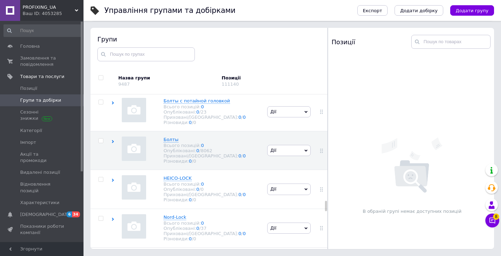
scroll to position [3628, 0]
click at [239, 130] on div "Болты Всього позицій: 0 Опубліковані: 0 / 8062 Приховані/Видалені: 0 / 0 Різнов…" at bounding box center [188, 149] width 154 height 39
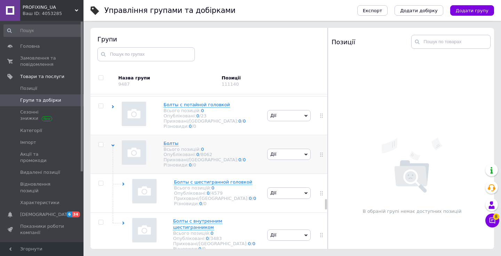
scroll to position [3624, 0]
click at [243, 200] on div "Різновиди: 0 / 0" at bounding box center [216, 202] width 84 height 5
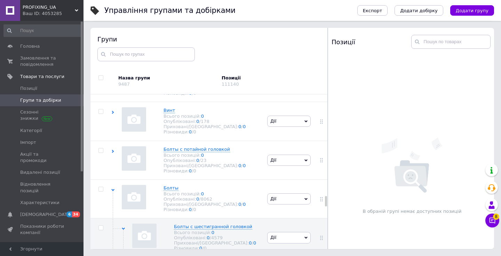
scroll to position [3577, 0]
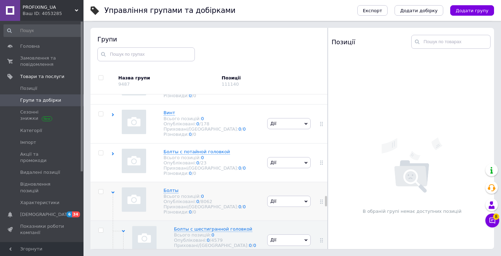
click at [224, 181] on div "Болты Всього позицій: 0 Опубліковані: 0 / 8062 Приховані/Видалені: 0 / 0 Різнов…" at bounding box center [188, 200] width 154 height 39
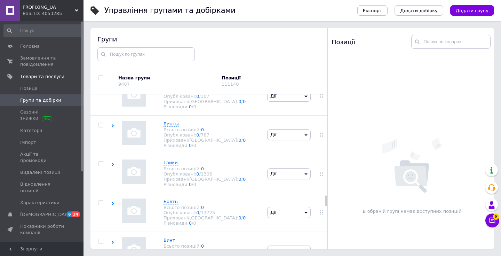
scroll to position [3452, 0]
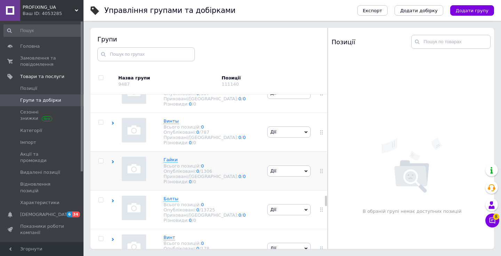
click at [227, 151] on div "[PERSON_NAME] позицій: 0 Опубліковані: 0 / 1306 Приховані/Видалені: 0 / 0 Різно…" at bounding box center [188, 170] width 154 height 39
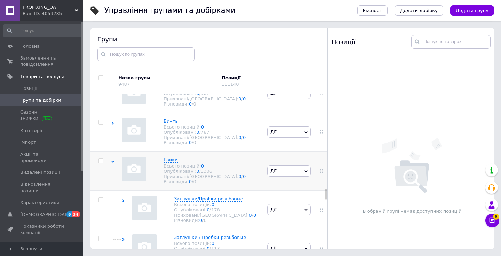
click at [227, 151] on div "[PERSON_NAME] позицій: 0 Опубліковані: 0 / 1306 Приховані/Видалені: 0 / 0 Різно…" at bounding box center [188, 170] width 154 height 39
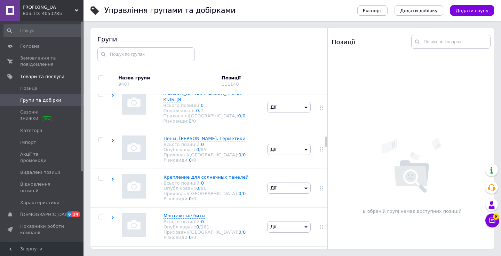
scroll to position [1422, 0]
click at [231, 195] on div "Різновиди: 0 / 0" at bounding box center [208, 197] width 91 height 5
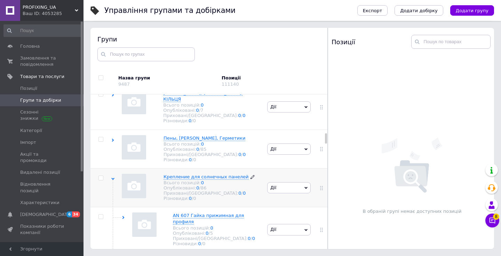
click at [231, 195] on div "Різновиди: 0 / 0" at bounding box center [208, 197] width 91 height 5
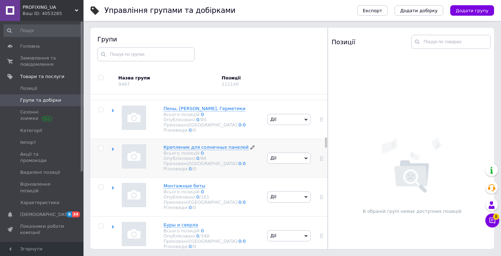
scroll to position [1455, 0]
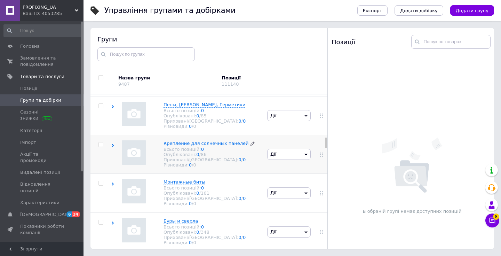
click at [231, 187] on div "Монтажные биты Всього позицій: 0 Опубліковані: 0 / 161 Приховані/Видалені: 0 / …" at bounding box center [188, 192] width 154 height 39
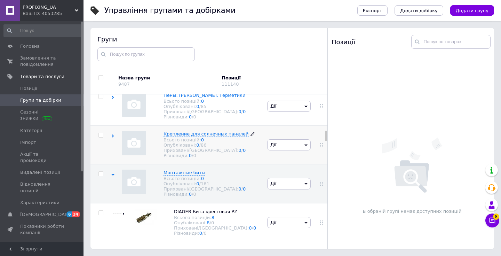
scroll to position [1450, 0]
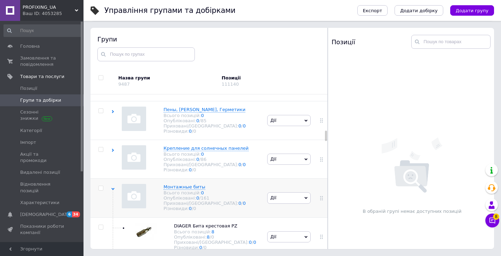
click at [230, 181] on div "Монтажные биты Всього позицій: 0 Опубліковані: 0 / 161 Приховані/Видалені: 0 / …" at bounding box center [188, 197] width 154 height 39
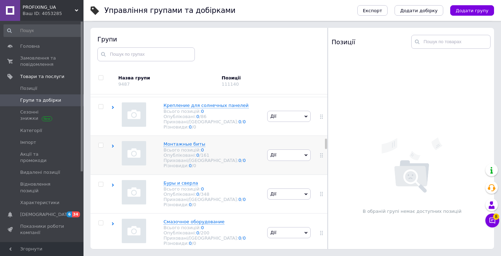
scroll to position [1496, 0]
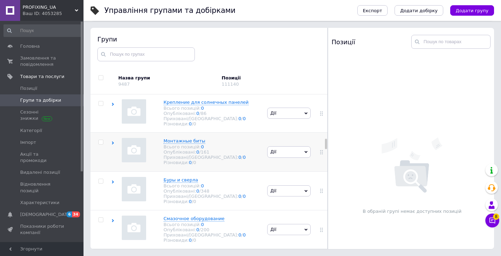
click at [230, 181] on div "Буры и сверла Всього позицій: 0 Опубліковані: 0 / 348 Приховані/Видалені: 0 / 0…" at bounding box center [188, 190] width 154 height 39
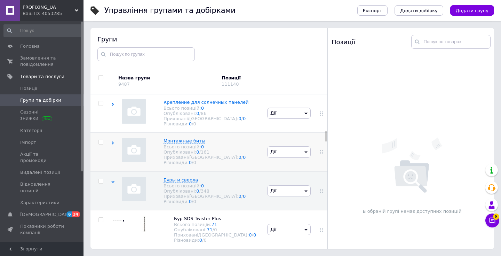
click at [230, 181] on div "Буры и сверла Всього позицій: 0 Опубліковані: 0 / 348 Приховані/Видалені: 0 / 0…" at bounding box center [188, 190] width 154 height 39
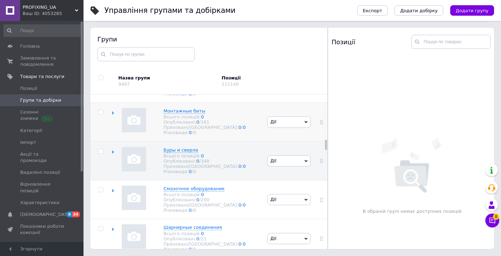
scroll to position [1527, 0]
click at [231, 187] on div "Смазочное оборудование Всього позицій: 0 Опубліковані: 0 / 200 Приховані/Видале…" at bounding box center [188, 198] width 154 height 39
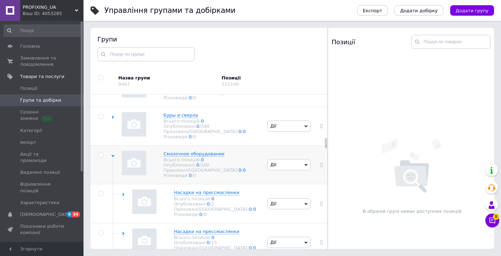
scroll to position [1563, 0]
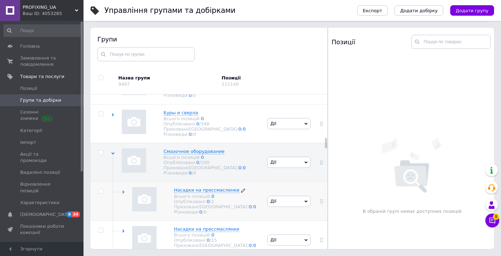
click at [232, 204] on div "Приховані/Видалені: 0 / 0" at bounding box center [215, 206] width 82 height 5
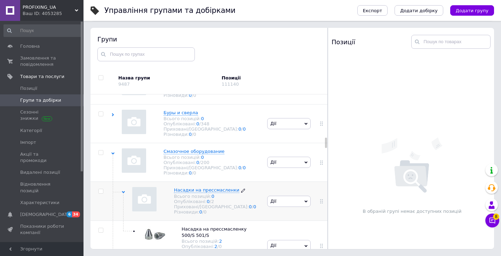
click at [232, 204] on div "Приховані/Видалені: 0 / 0" at bounding box center [215, 206] width 82 height 5
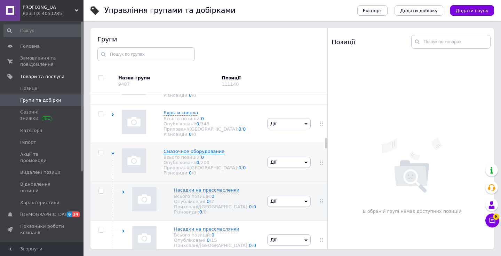
click at [245, 154] on div "Смазочное оборудование Всього позицій: 0 Опубліковані: 0 / 200 Приховані/Видале…" at bounding box center [188, 162] width 154 height 39
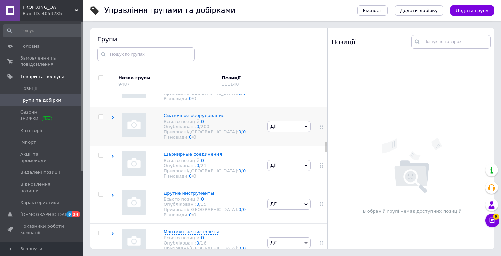
scroll to position [1601, 0]
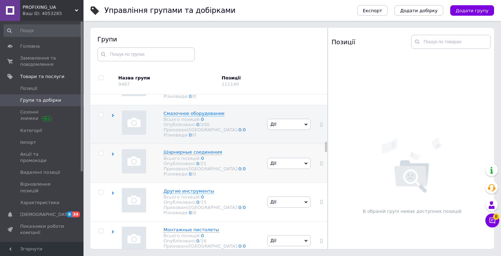
click at [243, 154] on div "Шарнирные соединения Всього позицій: 0 Опубліковані: 0 / 21 Приховані/Видалені:…" at bounding box center [188, 163] width 154 height 39
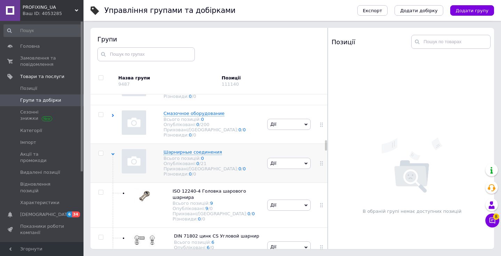
click at [243, 154] on div "Шарнирные соединения Всього позицій: 0 Опубліковані: 0 / 21 Приховані/Видалені:…" at bounding box center [188, 163] width 154 height 39
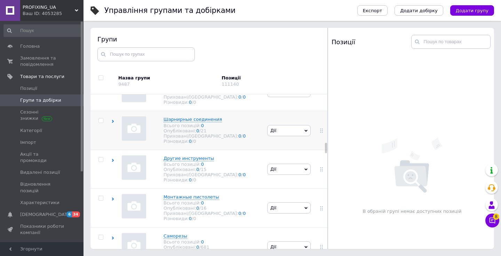
scroll to position [1638, 0]
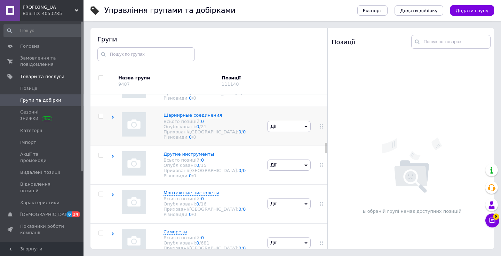
click at [243, 154] on div "Другие инструменты Всього позицій: 0 Опубліковані: 0 / 15 Приховані/Видалені: 0…" at bounding box center [188, 164] width 154 height 39
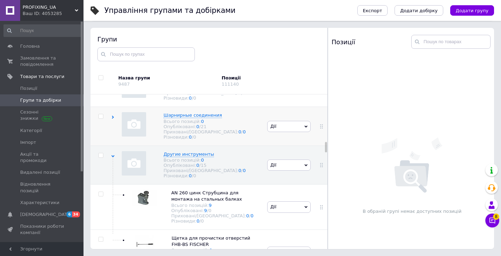
click at [243, 154] on div "Другие инструменты Всього позицій: 0 Опубліковані: 0 / 15 Приховані/Видалені: 0…" at bounding box center [188, 164] width 154 height 39
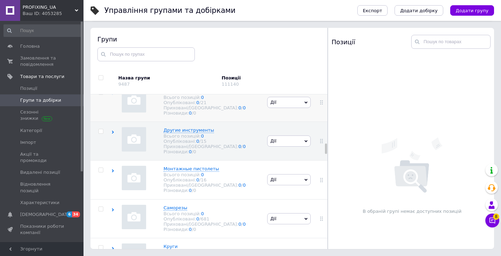
scroll to position [1664, 0]
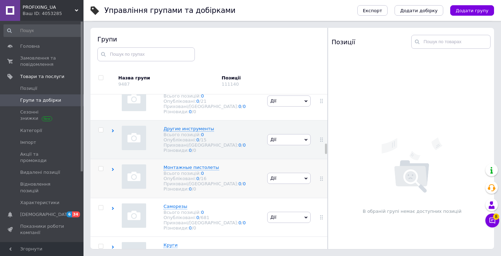
click at [243, 160] on div "Монтажные пистолеты Всього позицій: 0 Опубліковані: 0 / 16 Приховані/Видалені: …" at bounding box center [188, 178] width 154 height 39
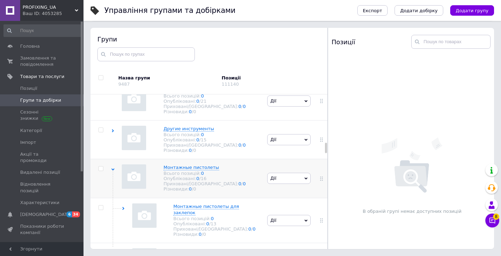
click at [243, 160] on div "Монтажные пистолеты Всього позицій: 0 Опубліковані: 0 / 16 Приховані/Видалені: …" at bounding box center [188, 178] width 154 height 39
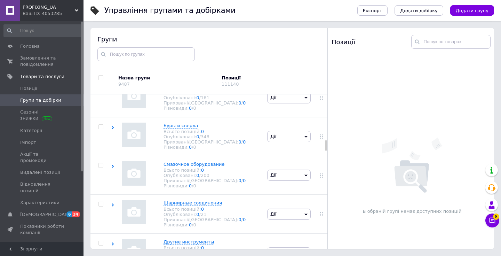
scroll to position [1551, 0]
click at [242, 162] on div "Смазочное оборудование Всього позицій: 0 Опубліковані: 0 / 200 Приховані/Видале…" at bounding box center [188, 174] width 154 height 39
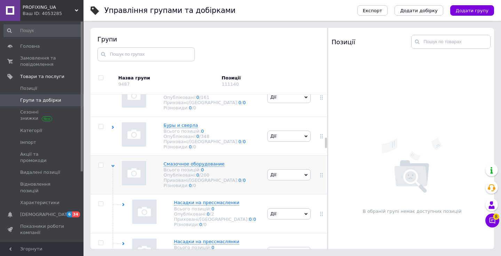
click at [242, 162] on div "Смазочное оборудование Всього позицій: 0 Опубліковані: 0 / 200 Приховані/Видале…" at bounding box center [188, 174] width 154 height 39
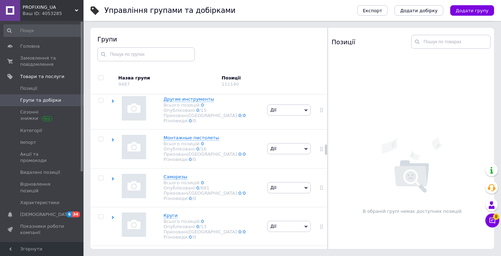
scroll to position [1694, 0]
click at [241, 167] on div "Саморезы Всього позицій: 0 Опубліковані: 0 / 681 Приховані/Видалені: 0 / 0 Різн…" at bounding box center [188, 186] width 154 height 39
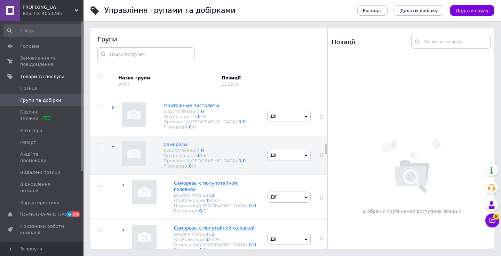
scroll to position [1735, 0]
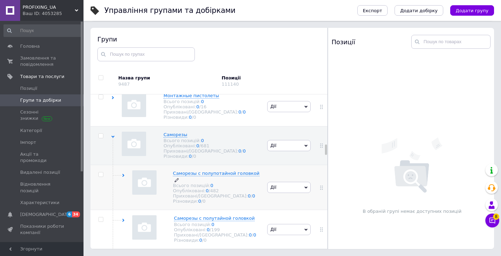
click at [242, 188] on div "Опубліковані: 0 / 482" at bounding box center [216, 190] width 87 height 5
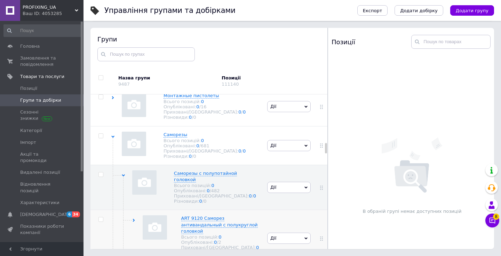
click at [281, 210] on div "[PERSON_NAME] групу Редагувати групу Додати підгрупу Додати товар Видалити групу" at bounding box center [288, 238] width 47 height 57
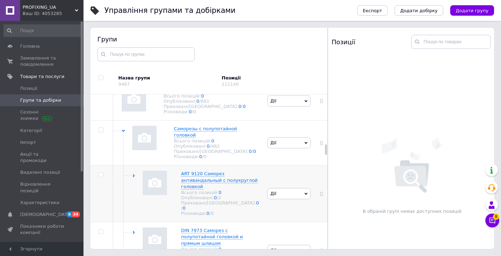
scroll to position [1783, 0]
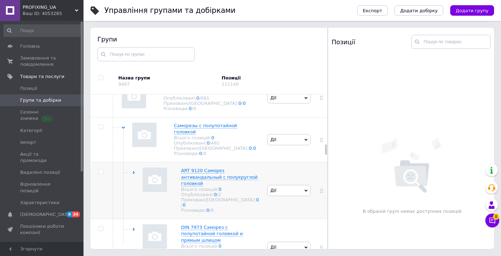
click at [269, 189] on div "[PERSON_NAME] групу Редагувати групу Додати підгрупу Додати товар Видалити групу" at bounding box center [288, 190] width 47 height 57
click at [136, 162] on div "ART 9120 Саморез антивандальный с полукруглой головкой Всього позицій: 0 Опублі…" at bounding box center [188, 190] width 154 height 57
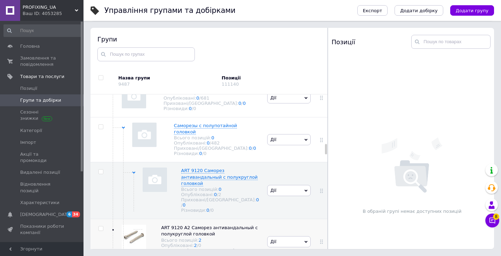
click at [147, 232] on div at bounding box center [132, 241] width 29 height 34
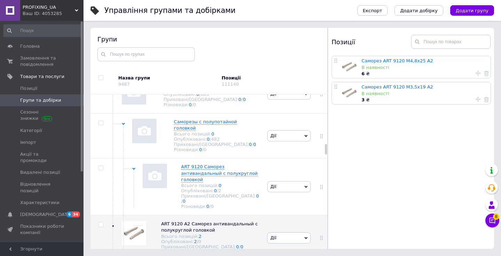
scroll to position [1784, 0]
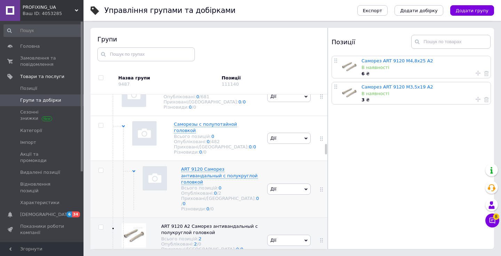
click at [136, 161] on div "ART 9120 Саморез антивандальный с полукруглой головкой Всього позицій: 0 Опублі…" at bounding box center [188, 189] width 154 height 57
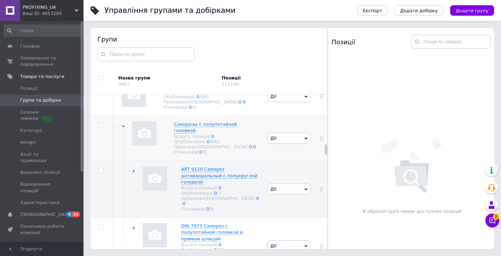
click at [124, 124] on icon at bounding box center [123, 125] width 3 height 3
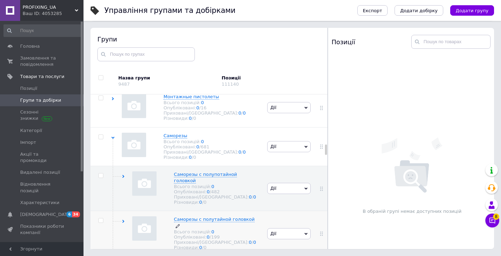
scroll to position [1734, 0]
click at [253, 194] on div "Приховані/Видалені: 0 / 0" at bounding box center [216, 196] width 87 height 5
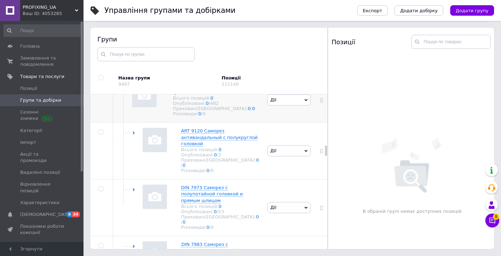
scroll to position [1824, 0]
click at [253, 207] on div "Опубліковані: 0 / 53" at bounding box center [220, 209] width 79 height 5
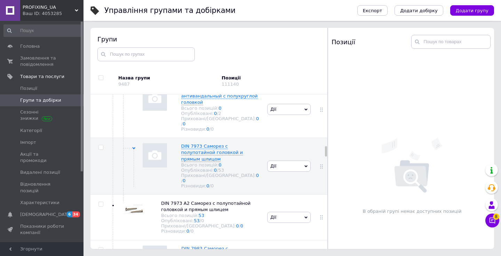
scroll to position [1865, 0]
click at [253, 199] on span "DIN 7973 A2 Саморез с полупотайной головкой и прямым шлицем Всього позицій: 53 …" at bounding box center [210, 215] width 99 height 33
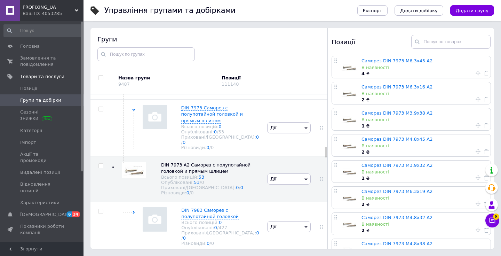
scroll to position [1910, 0]
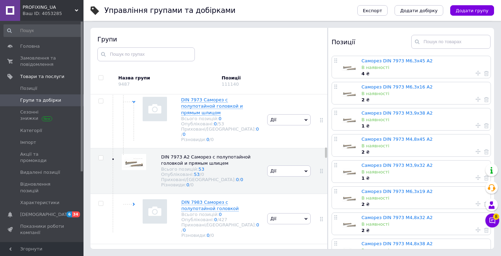
click at [253, 199] on span "DIN 7983 Саморез с полупотайной головкой Всього позицій: 0 Опубліковані: 0 / 42…" at bounding box center [220, 218] width 79 height 39
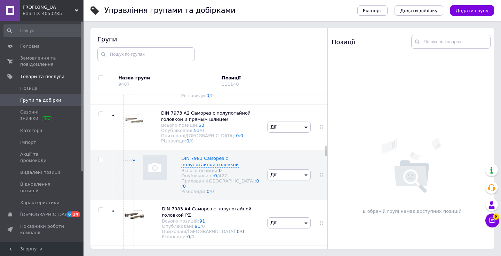
scroll to position [1961, 0]
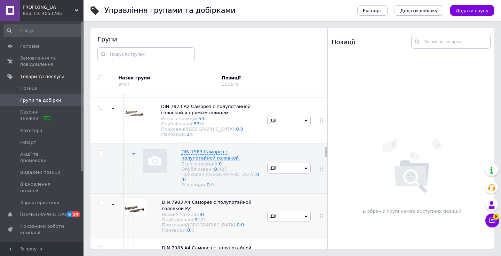
click at [259, 197] on div "DIN 7983 A4 Саморез с полупотайной головкой PZ Всього позицій: 91 Опубліковані:…" at bounding box center [188, 216] width 154 height 46
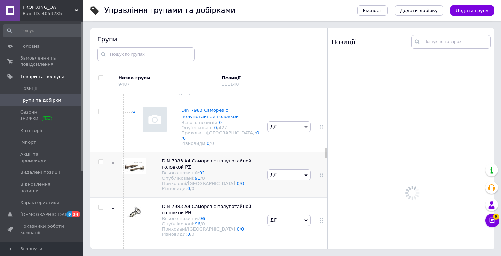
scroll to position [2003, 0]
click at [259, 197] on div "DIN 7983 A4 Саморез с полупотайной головкой PH Всього позицій: 96 Опубліковані:…" at bounding box center [188, 219] width 154 height 46
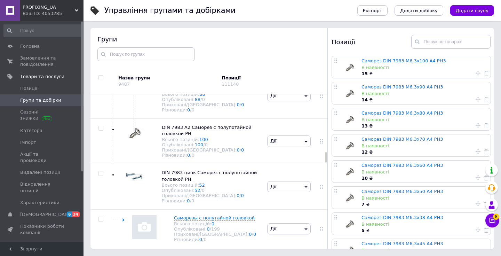
scroll to position [2177, 0]
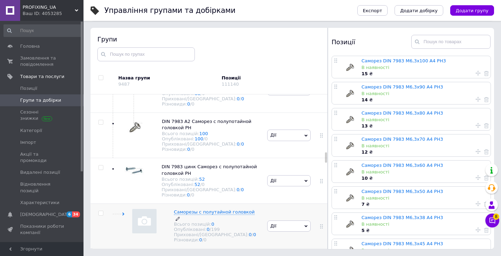
click at [246, 232] on div "Приховані/Видалені: 0 / 0" at bounding box center [217, 234] width 86 height 5
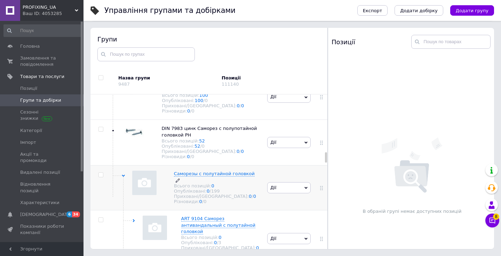
scroll to position [2219, 0]
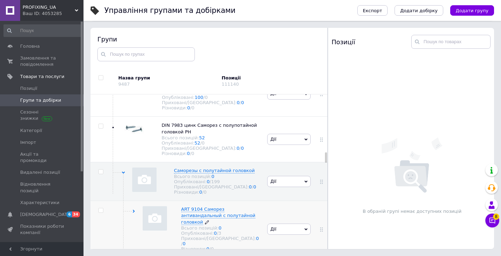
click at [245, 235] on div "Приховані/Видалені: 0 / 0" at bounding box center [220, 240] width 79 height 10
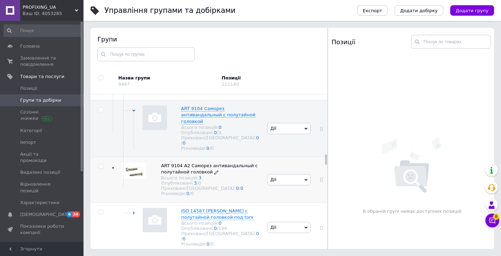
scroll to position [2321, 0]
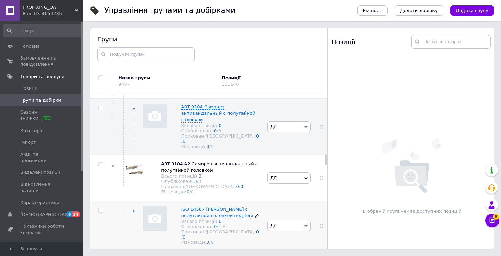
click at [253, 239] on div "Різновиди: 0 / 0" at bounding box center [220, 241] width 79 height 5
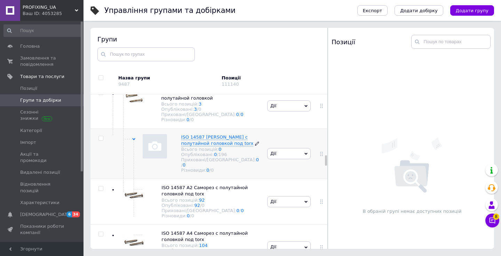
scroll to position [2396, 0]
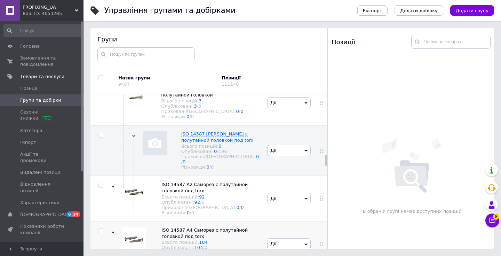
click at [286, 221] on div "[PERSON_NAME] групу Редагувати групу Додати підгрупу Додати товар Видалити групу" at bounding box center [288, 244] width 47 height 46
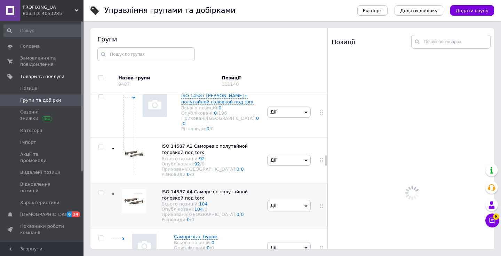
scroll to position [2449, 0]
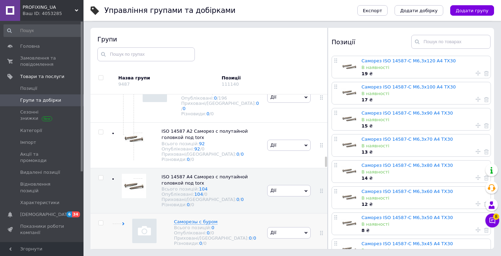
click at [248, 213] on div "Саморезы с буром Всього позицій: 0 Опубліковані: 0 / 0 Приховані/Видалені: 0 / …" at bounding box center [188, 232] width 154 height 39
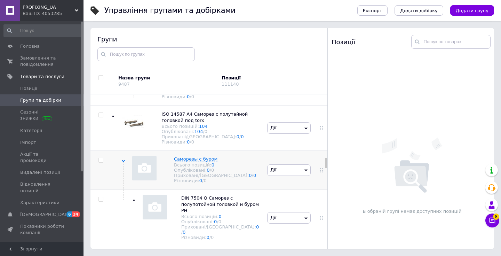
scroll to position [2515, 0]
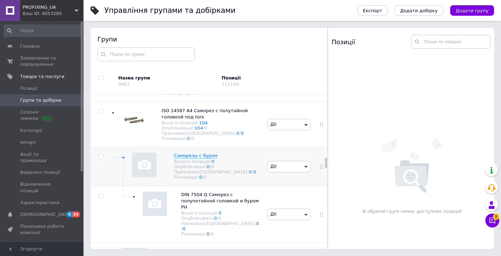
click at [248, 231] on div "Різновиди: 0 / 0" at bounding box center [220, 233] width 79 height 5
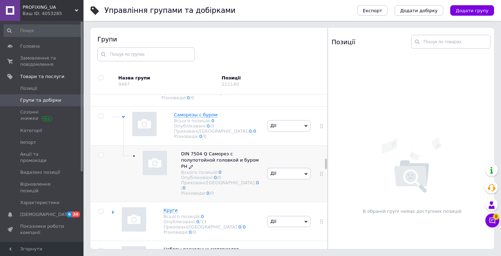
scroll to position [2558, 0]
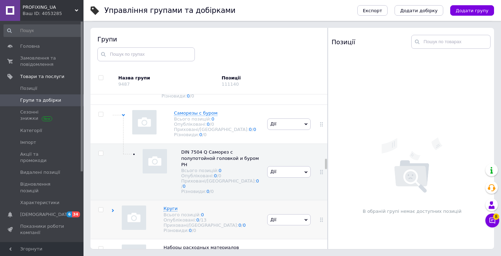
click at [239, 200] on div "Круги Всього позицій: 0 Опубліковані: 0 / 13 Приховані/Видалені: 0 / 0 Різновид…" at bounding box center [188, 219] width 154 height 39
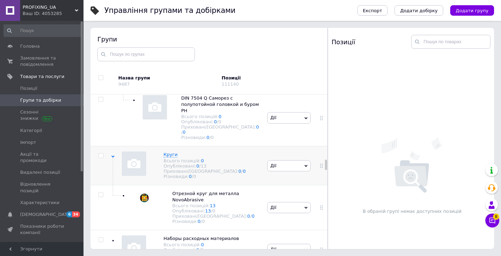
scroll to position [2614, 0]
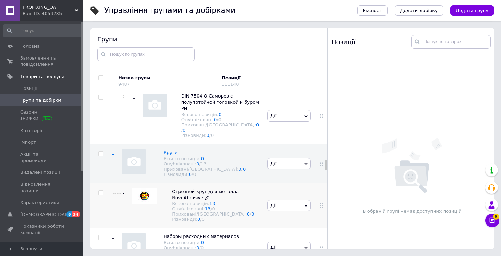
click at [239, 216] on div "Різновиди: 0 / 0" at bounding box center [216, 218] width 88 height 5
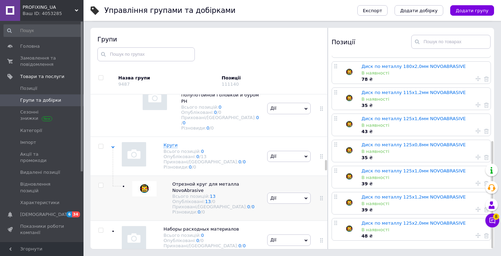
scroll to position [2626, 0]
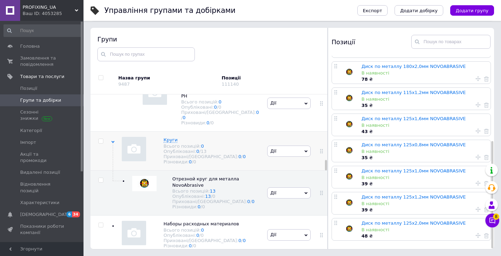
click at [114, 131] on div "Круги Всього позицій: 0 Опубліковані: 0 / 13 Приховані/Видалені: 0 / 0 Різновид…" at bounding box center [188, 150] width 154 height 39
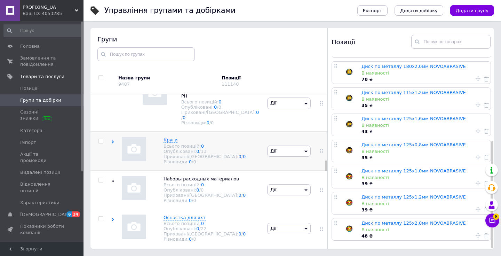
click at [114, 131] on div "Круги Всього позицій: 0 Опубліковані: 0 / 13 Приховані/Видалені: 0 / 0 Різновид…" at bounding box center [188, 150] width 154 height 39
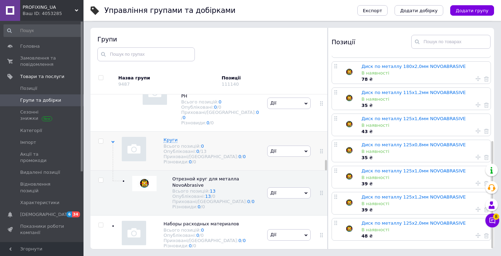
scroll to position [0, 0]
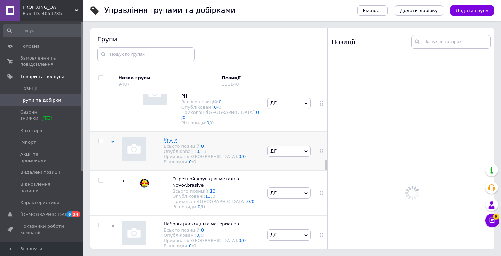
click at [114, 131] on div "Круги Всього позицій: 0 Опубліковані: 0 / 13 Приховані/Видалені: 0 / 0 Різновид…" at bounding box center [188, 150] width 154 height 39
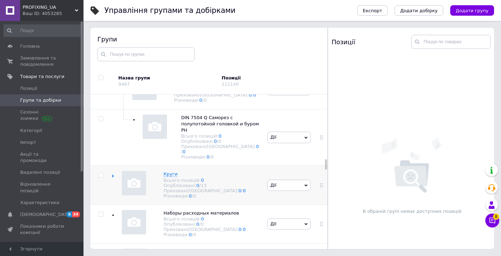
scroll to position [2576, 0]
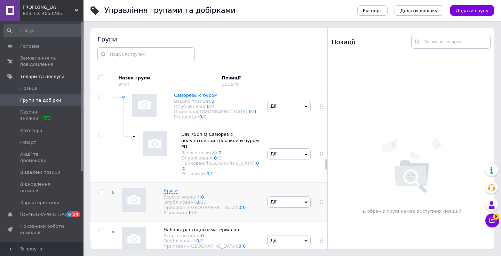
click at [100, 189] on input "checkbox" at bounding box center [100, 191] width 5 height 5
checkbox input "true"
click at [140, 82] on span "Дія для обраних 2 груп" at bounding box center [133, 81] width 56 height 6
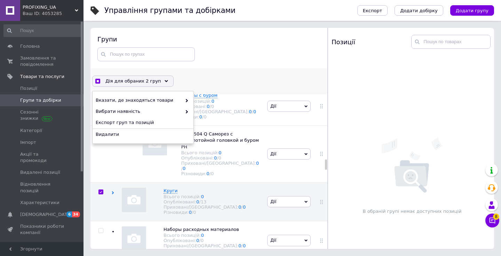
click at [144, 143] on div "Вказати, де знаходяться товари Вибрати наявність Експорт груп та позицій Видали…" at bounding box center [142, 117] width 101 height 52
click at [143, 140] on div "Вказати, де знаходяться товари Вибрати наявність Експорт груп та позицій Видали…" at bounding box center [142, 117] width 101 height 52
click at [143, 139] on div "Вказати, де знаходяться товари Вибрати наявність Експорт груп та позицій Видали…" at bounding box center [142, 117] width 101 height 52
click at [142, 136] on span "Видалити" at bounding box center [142, 134] width 93 height 6
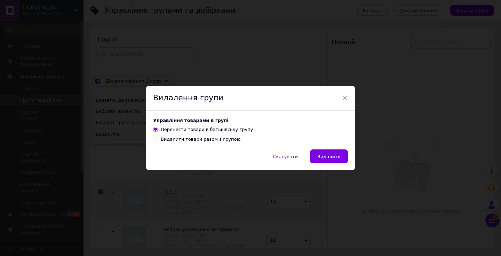
click at [163, 138] on div "Видалити товари разом з групою" at bounding box center [201, 139] width 80 height 6
click at [157, 138] on input "Видалити товари разом з групою" at bounding box center [155, 138] width 5 height 5
radio input "true"
radio input "false"
click at [325, 155] on span "Видалити" at bounding box center [328, 156] width 23 height 5
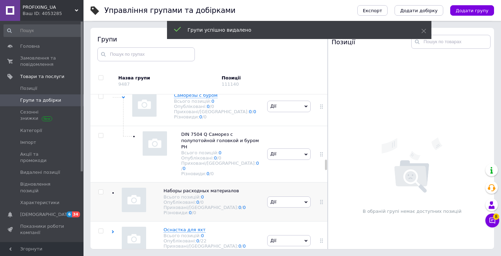
click at [234, 182] on div "Наборы расходных материалов Всього позицій: 0 Опубліковані: 0 / 0 Приховані/Вид…" at bounding box center [188, 201] width 154 height 39
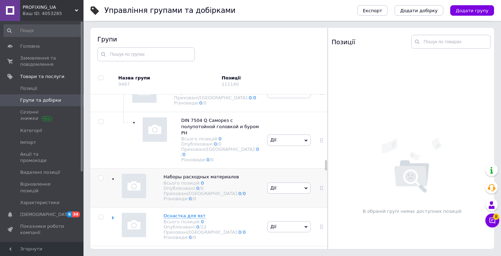
scroll to position [2590, 0]
click at [100, 175] on input "checkbox" at bounding box center [100, 177] width 5 height 5
checkbox input "true"
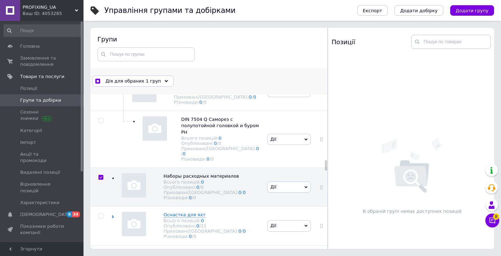
click at [127, 83] on span "Дія для обраних 1 груп" at bounding box center [133, 81] width 56 height 6
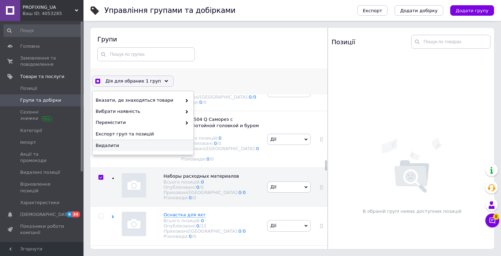
click at [131, 145] on span "Видалити" at bounding box center [142, 145] width 93 height 6
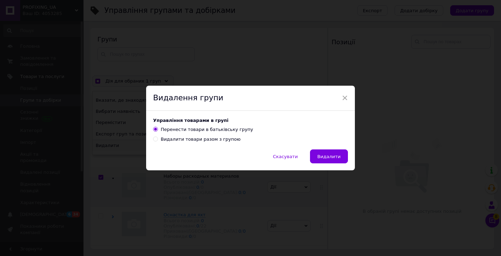
click at [195, 139] on div "Видалити товари разом з групою" at bounding box center [201, 139] width 80 height 6
click at [157, 139] on input "Видалити товари разом з групою" at bounding box center [155, 138] width 5 height 5
radio input "true"
radio input "false"
click at [326, 159] on button "Видалити" at bounding box center [329, 156] width 38 height 14
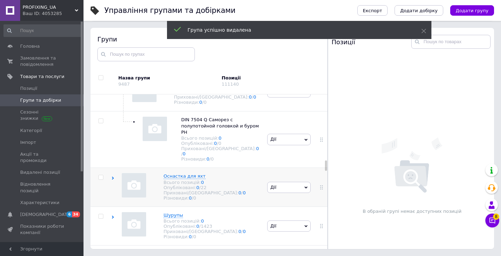
click at [238, 168] on div "Оснастка для яхт Всього позицій: 0 Опубліковані: 0 / 22 Приховані/Видалені: 0 /…" at bounding box center [188, 187] width 154 height 39
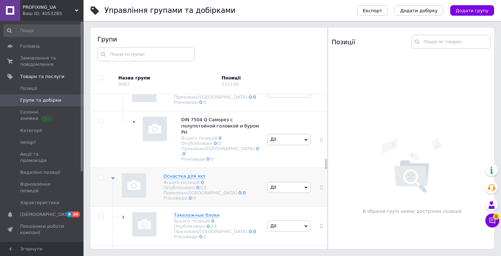
click at [235, 168] on div "Оснастка для яхт Всього позицій: 0 Опубліковані: 0 / 22 Приховані/Видалені: 0 /…" at bounding box center [188, 187] width 154 height 39
click at [234, 206] on div "Шурупы Всього позицій: 0 Опубліковані: 0 / 1423 Приховані/Видалені: 0 / 0 Різно…" at bounding box center [188, 225] width 154 height 39
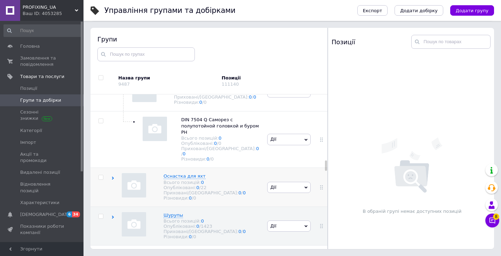
click at [240, 168] on div "Оснастка для яхт Всього позицій: 0 Опубліковані: 0 / 22 Приховані/Видалені: 0 /…" at bounding box center [188, 187] width 154 height 39
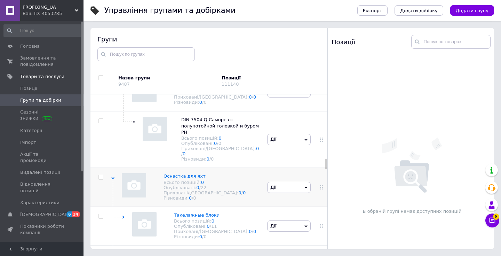
click at [240, 168] on div "Оснастка для яхт Всього позицій: 0 Опубліковані: 0 / 22 Приховані/Видалені: 0 /…" at bounding box center [188, 187] width 154 height 39
click at [238, 206] on div "Такелажные блоки Всього позицій: 0 Опубліковані: 0 / 11 Приховані/Видалені: 0 /…" at bounding box center [188, 225] width 154 height 39
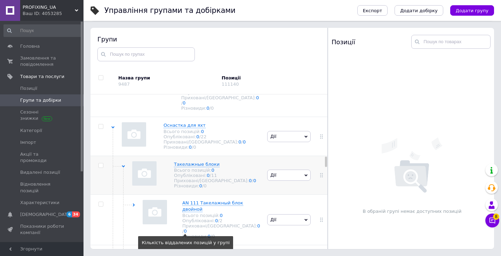
scroll to position [2646, 0]
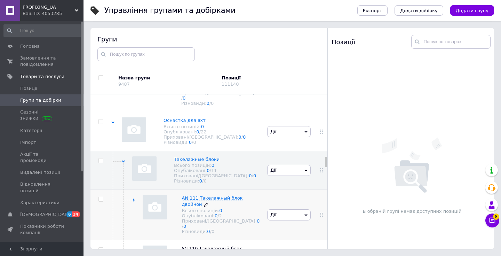
click at [241, 218] on div "Приховані/Видалені: 0 / 0" at bounding box center [221, 223] width 78 height 10
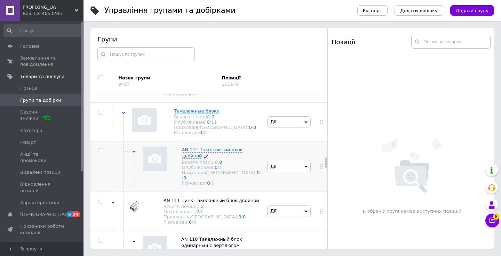
scroll to position [2695, 0]
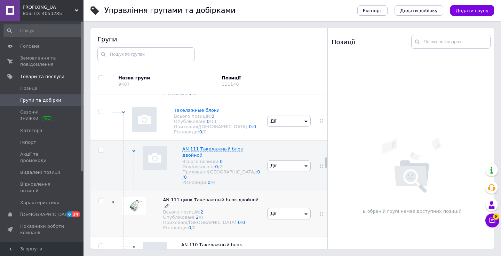
click at [249, 225] on div "Різновиди: 0 / 0" at bounding box center [211, 227] width 97 height 5
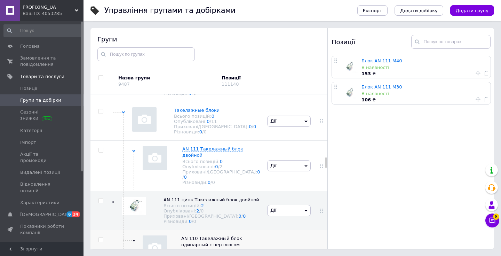
click at [260, 230] on div "AN 110 Такелажный блок одинарный с вертлюгом Всього позицій: 0 Опубліковані: 0 …" at bounding box center [188, 255] width 154 height 50
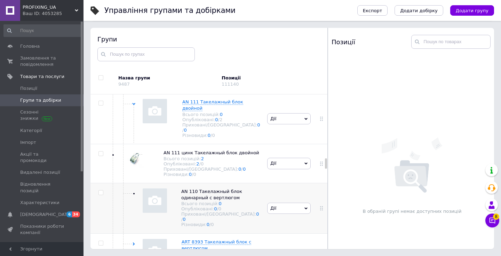
scroll to position [2747, 0]
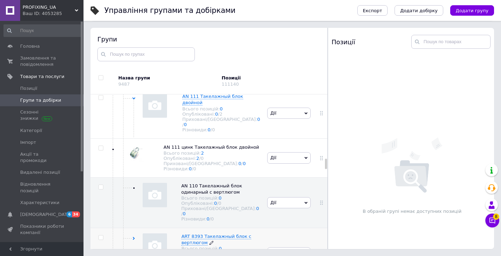
click at [254, 255] on div "Приховані/Видалені: 0 / 0" at bounding box center [220, 261] width 79 height 10
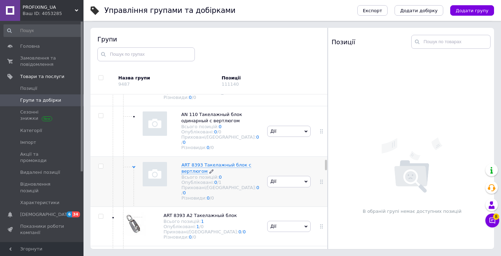
scroll to position [2820, 0]
click at [265, 205] on div "[PERSON_NAME] групу Редагувати групу Додати підгрупу Додати товар Видалити групу" at bounding box center [288, 224] width 47 height 39
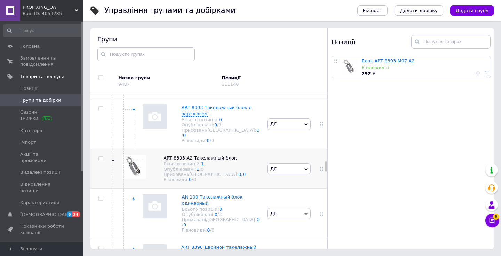
scroll to position [2878, 0]
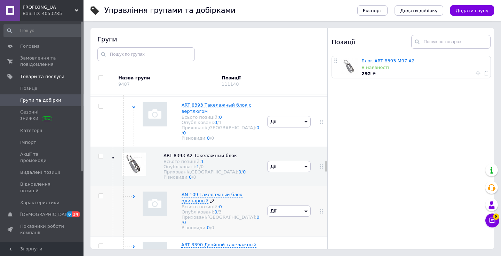
click at [252, 214] on div "Приховані/Видалені: 0 / 0" at bounding box center [220, 219] width 79 height 10
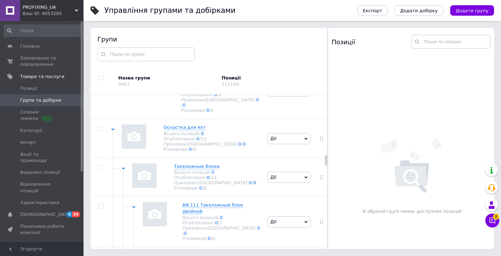
scroll to position [2637, 0]
click at [123, 169] on use at bounding box center [123, 170] width 3 height 2
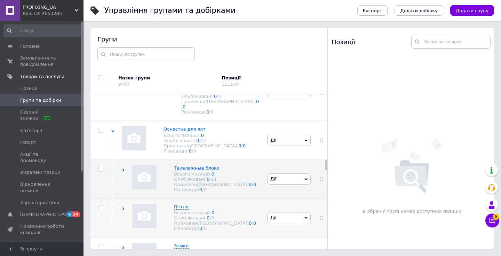
click at [248, 198] on div "Петли Всього позицій: 0 Опубліковані: 0 / 8 Приховані/Видалені: 0 / 0 Різновиди…" at bounding box center [188, 217] width 154 height 39
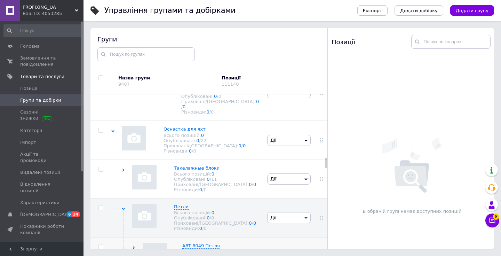
click at [251, 237] on div "ART 8049 Петля Всього позицій: 0 Опубліковані: 0 / 3 Приховані/Видалені: 0 / 0 …" at bounding box center [188, 259] width 154 height 44
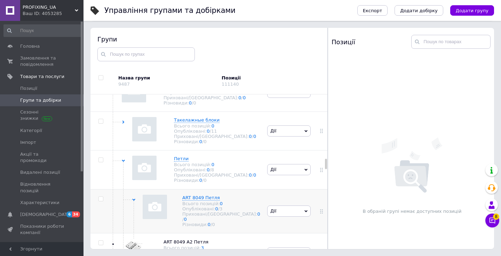
scroll to position [2697, 0]
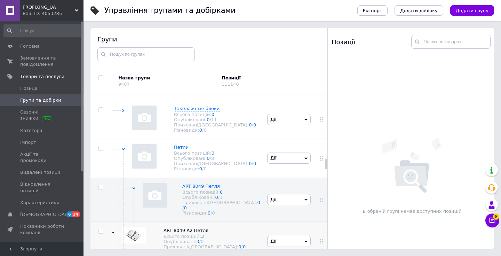
click at [266, 221] on div "[PERSON_NAME] групу Редагувати групу Додати підгрупу Додати товар Видалити групу" at bounding box center [288, 240] width 47 height 39
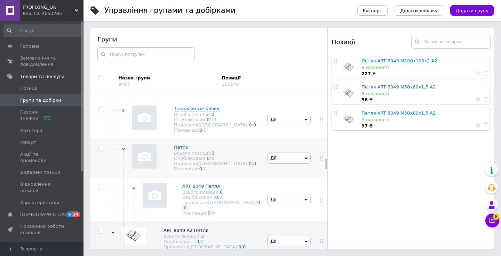
click at [239, 139] on div "Петли Всього позицій: 0 Опубліковані: 0 / 8 Приховані/Видалені: 0 / 0 Різновиди…" at bounding box center [188, 158] width 154 height 39
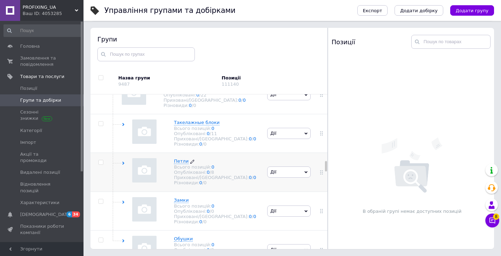
scroll to position [2684, 0]
click at [227, 202] on div "Всього позицій: 0" at bounding box center [215, 204] width 82 height 5
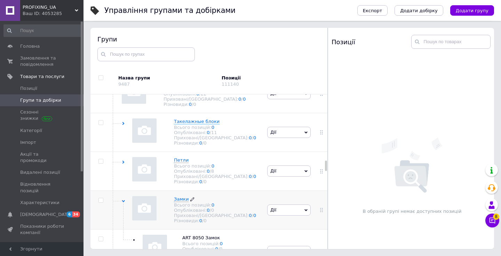
click at [227, 202] on div "Всього позицій: 0" at bounding box center [215, 204] width 82 height 5
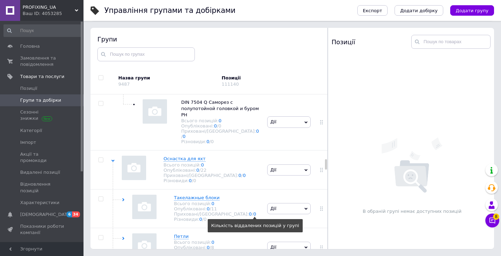
scroll to position [2607, 0]
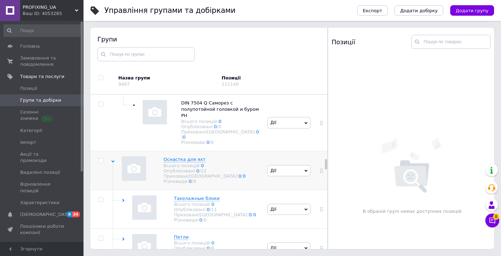
click at [112, 162] on span at bounding box center [112, 238] width 1 height 153
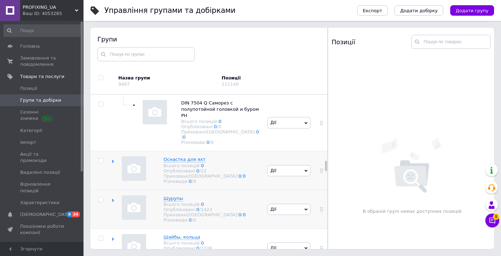
click at [233, 189] on div "Шурупы Всього позицій: 0 Опубліковані: 0 / 1423 Приховані/Видалені: 0 / 0 Різно…" at bounding box center [188, 208] width 154 height 39
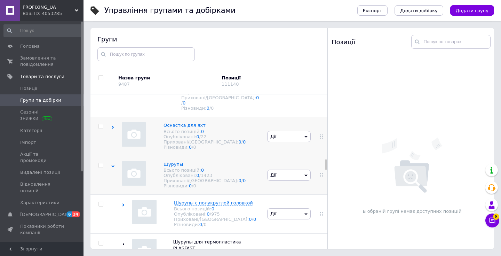
scroll to position [2660, 0]
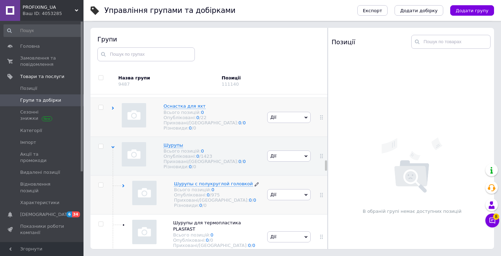
click at [240, 202] on div "Різновиди: 0 / 0" at bounding box center [216, 204] width 85 height 5
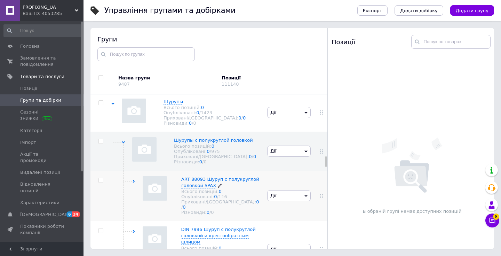
scroll to position [2705, 0]
click at [247, 208] on div "Різновиди: 0 / 0" at bounding box center [220, 210] width 79 height 5
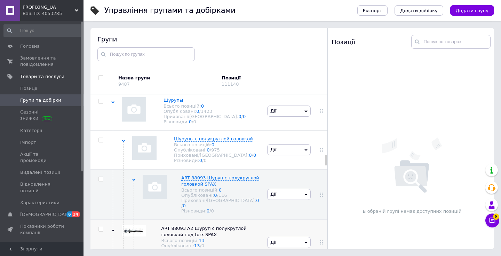
click at [290, 219] on div "[PERSON_NAME] групу Редагувати групу Додати підгрупу Додати товар Видалити групу" at bounding box center [288, 242] width 47 height 46
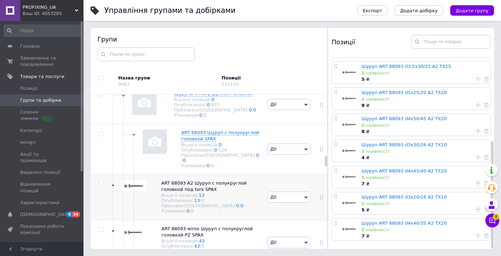
scroll to position [2749, 0]
click at [276, 220] on div "[PERSON_NAME] групу Редагувати групу Додати підгрупу Додати товар Видалити групу" at bounding box center [288, 243] width 47 height 46
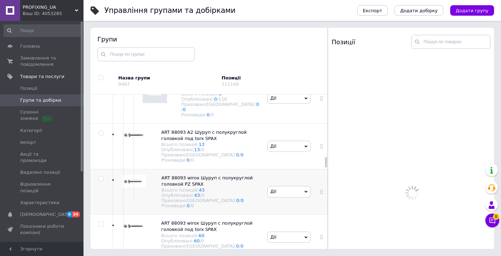
scroll to position [2804, 0]
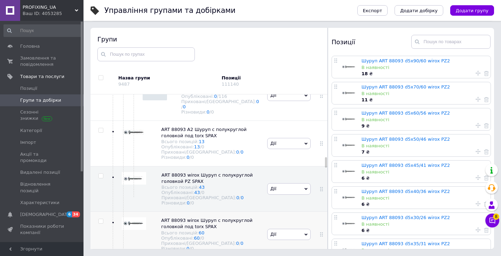
click at [281, 211] on div "[PERSON_NAME] групу Редагувати групу Додати підгрупу Додати товар Видалити групу" at bounding box center [288, 234] width 47 height 46
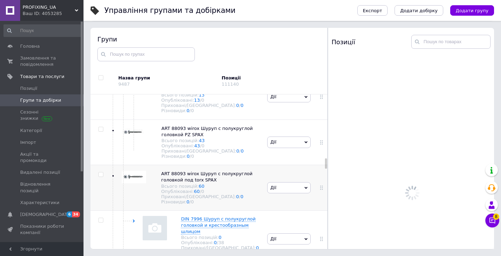
scroll to position [2856, 0]
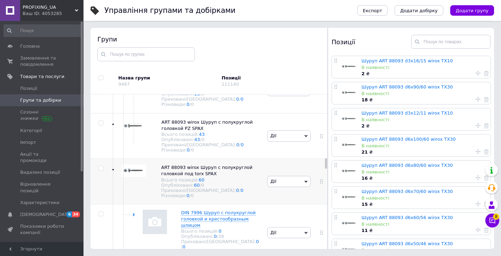
click at [281, 204] on div "[PERSON_NAME] групу Редагувати групу Додати підгрупу Додати товар Видалити групу" at bounding box center [288, 232] width 47 height 57
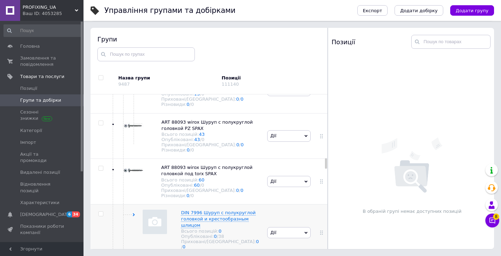
click at [133, 213] on icon at bounding box center [133, 214] width 3 height 3
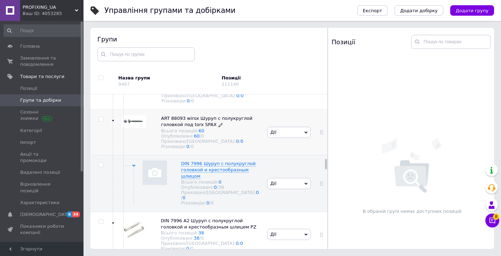
scroll to position [2907, 0]
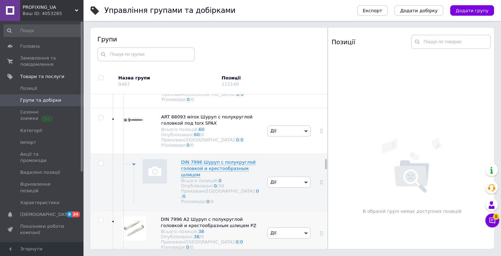
click at [267, 210] on div "[PERSON_NAME] групу Редагувати групу Додати підгрупу Додати товар Видалити групу" at bounding box center [288, 233] width 47 height 46
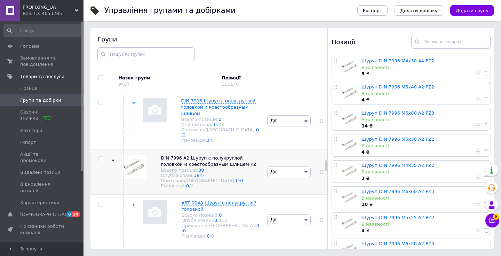
scroll to position [2969, 0]
click at [252, 216] on div "Опубліковані: 0 / 412" at bounding box center [220, 218] width 79 height 5
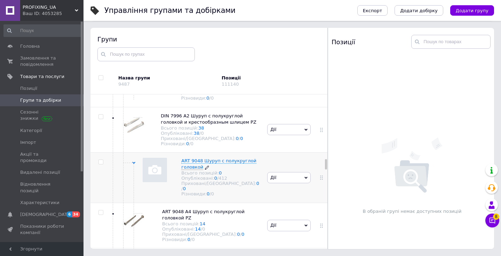
scroll to position [3015, 0]
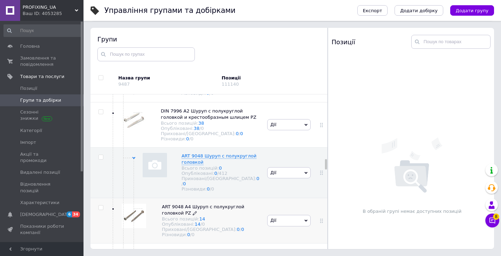
click at [257, 232] on div "Різновиди: 0 / 0" at bounding box center [211, 234] width 98 height 5
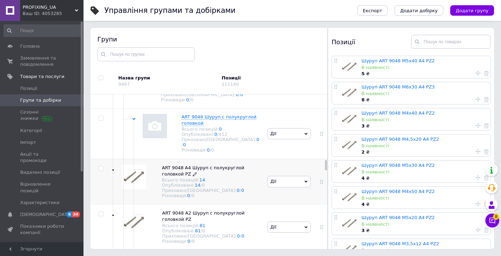
scroll to position [3056, 0]
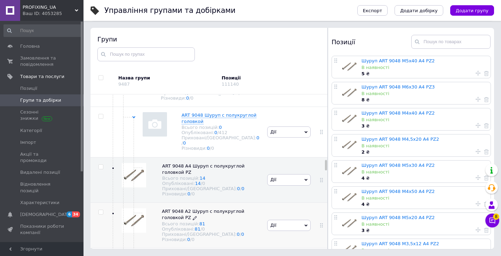
click at [257, 231] on div "Приховані/Видалені: 0 / 0" at bounding box center [211, 233] width 98 height 5
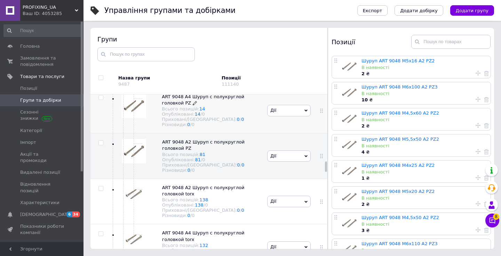
scroll to position [3128, 0]
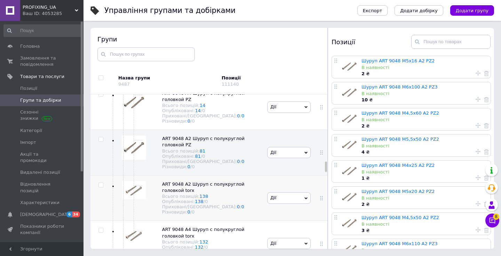
click at [259, 184] on div "ART 9048 A2 Шуруп с полукруглой головкой torx Всього позицій: 138 Опубліковані:…" at bounding box center [188, 198] width 154 height 46
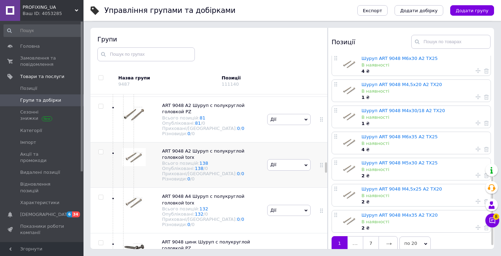
scroll to position [3168, 0]
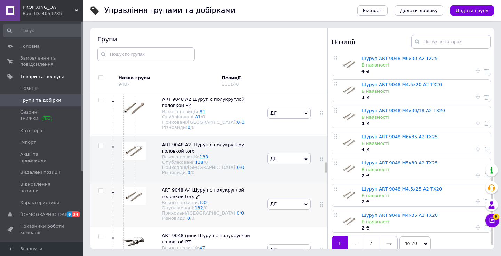
click at [249, 215] on div "Різновиди: 0 / 0" at bounding box center [211, 217] width 98 height 5
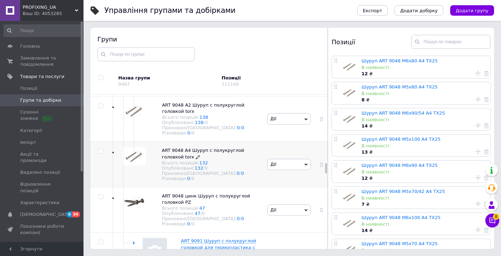
scroll to position [3208, 0]
click at [249, 215] on div "Приховані/Видалені: 0 / 0" at bounding box center [211, 217] width 98 height 5
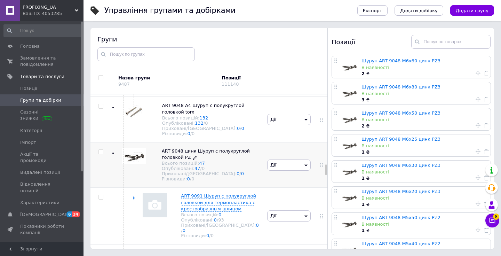
scroll to position [3267, 0]
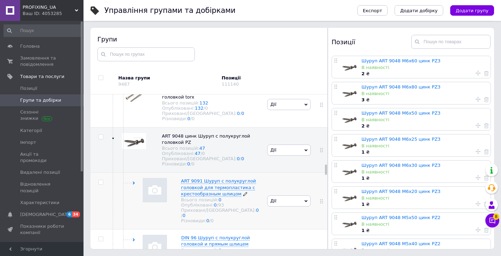
click at [250, 207] on div "Приховані/Видалені: 0 / 0" at bounding box center [220, 212] width 79 height 10
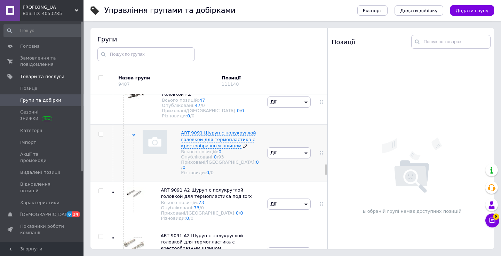
scroll to position [3319, 0]
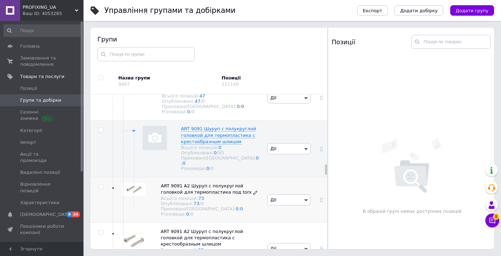
click at [251, 211] on div "Різновиди: 0 / 0" at bounding box center [210, 213] width 99 height 5
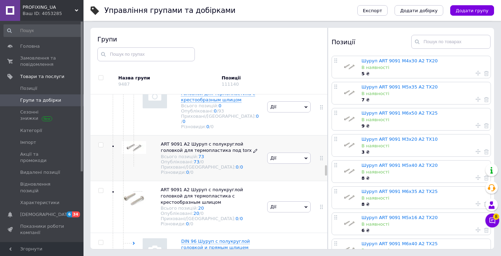
scroll to position [3367, 0]
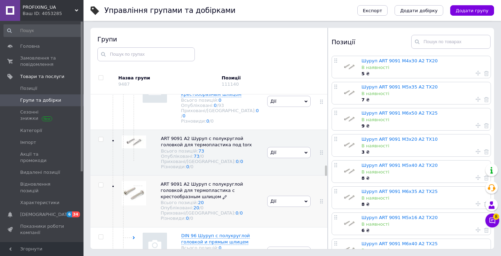
click at [256, 210] on div "Приховані/Видалені: 0 / 0" at bounding box center [210, 212] width 99 height 5
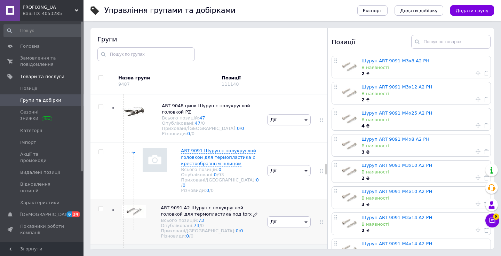
scroll to position [3297, 0]
click at [37, 143] on span "Імпорт" at bounding box center [42, 142] width 44 height 6
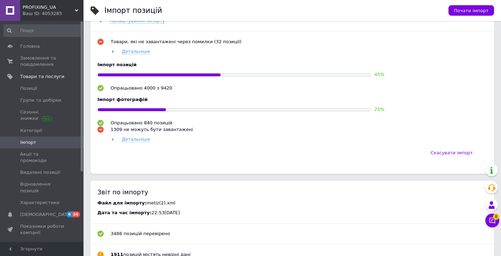
scroll to position [352, 0]
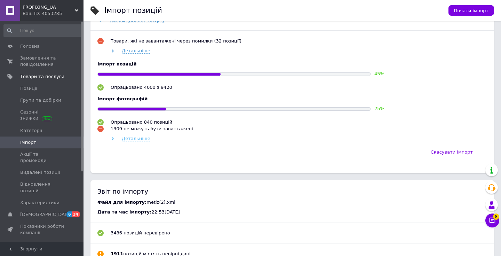
click at [136, 141] on span "Детальніше" at bounding box center [136, 139] width 29 height 6
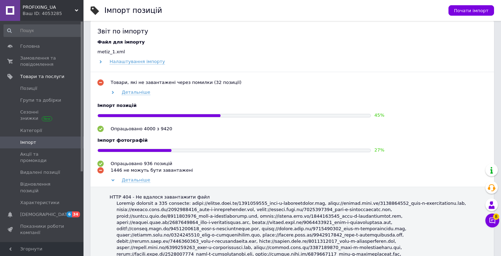
scroll to position [307, 0]
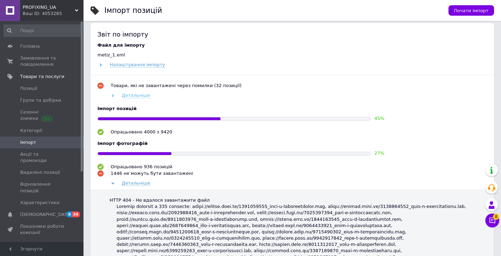
click at [129, 96] on span "Детальніше" at bounding box center [136, 95] width 29 height 6
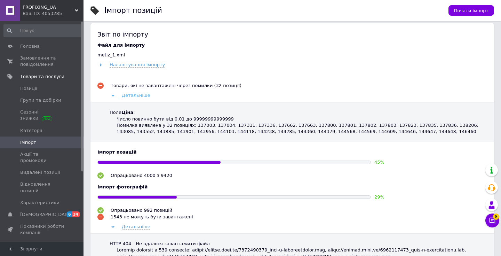
click at [129, 96] on span "Детальніше" at bounding box center [136, 95] width 29 height 6
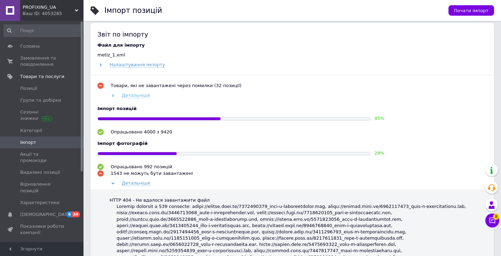
click at [129, 96] on span "Детальніше" at bounding box center [136, 95] width 29 height 6
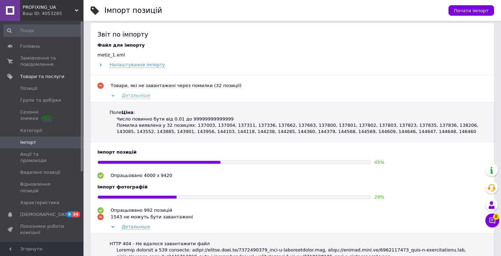
click at [129, 96] on span "Детальніше" at bounding box center [136, 95] width 29 height 6
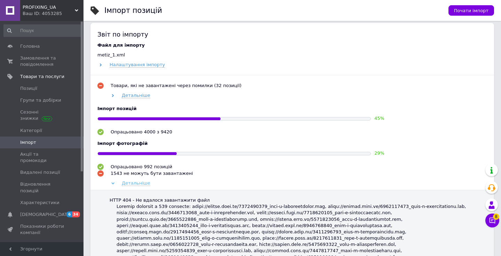
click at [138, 184] on span "Детальніше" at bounding box center [136, 183] width 29 height 6
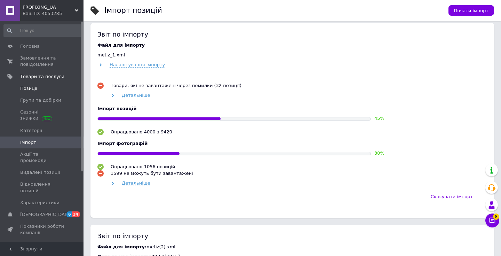
click at [66, 91] on link "Позиції" at bounding box center [43, 88] width 86 height 12
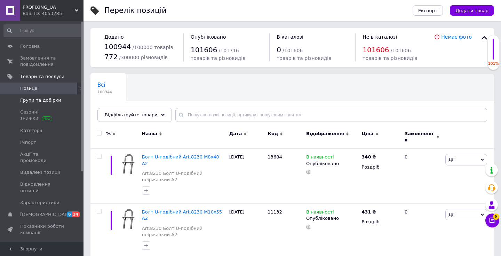
click at [50, 104] on link "Групи та добірки" at bounding box center [43, 100] width 86 height 12
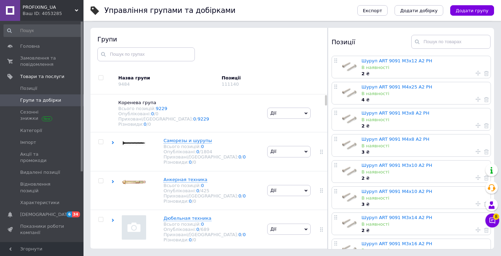
drag, startPoint x: 325, startPoint y: 172, endPoint x: 313, endPoint y: 93, distance: 79.6
click at [313, 93] on div "Назва групи 9484 Позиції 111140 Коренева група Всього позицій: 9229 Опублікован…" at bounding box center [208, 158] width 237 height 181
click at [100, 140] on input "checkbox" at bounding box center [100, 141] width 5 height 5
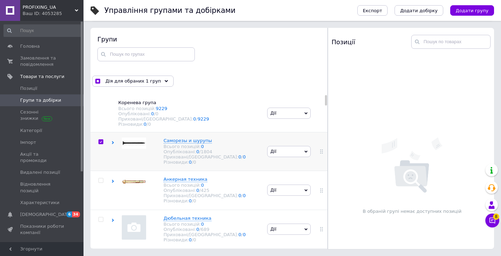
click at [113, 143] on icon at bounding box center [112, 142] width 3 height 3
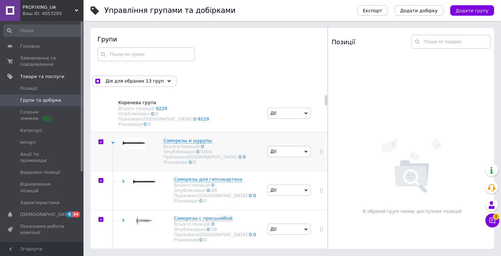
click at [100, 141] on input "checkbox" at bounding box center [100, 141] width 5 height 5
checkbox input "false"
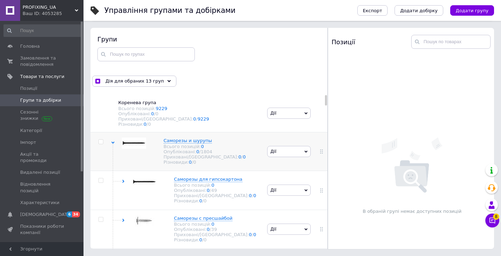
checkbox input "false"
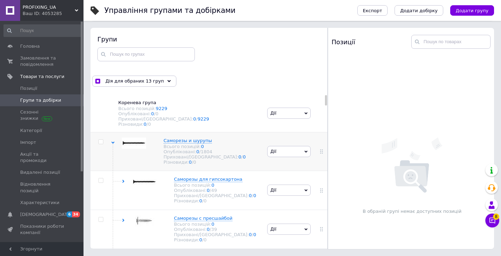
checkbox input "false"
click at [113, 143] on use at bounding box center [112, 143] width 3 height 2
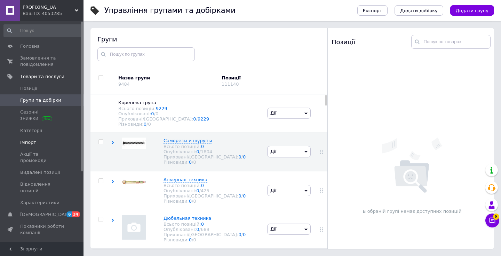
click at [44, 144] on span "Імпорт" at bounding box center [42, 142] width 44 height 6
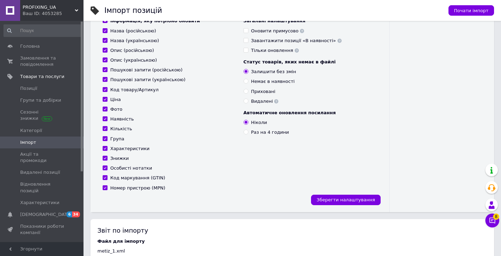
scroll to position [113, 0]
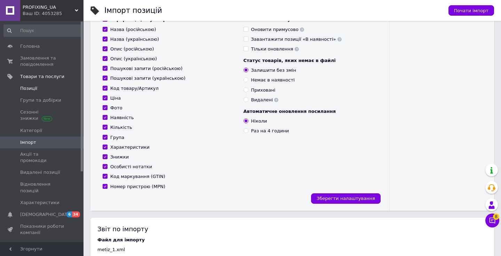
click at [36, 86] on span "Позиції" at bounding box center [28, 88] width 17 height 6
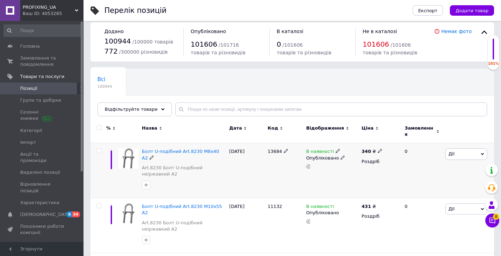
scroll to position [7, 0]
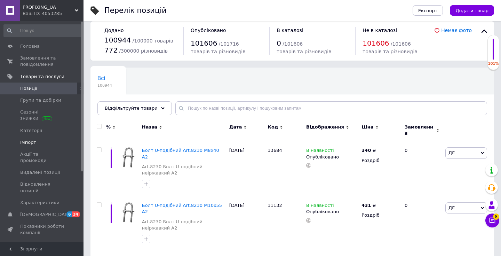
click at [49, 140] on span "Імпорт" at bounding box center [42, 142] width 44 height 6
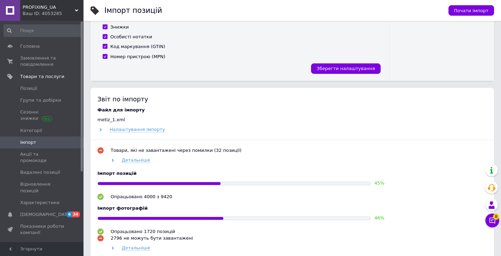
scroll to position [256, 0]
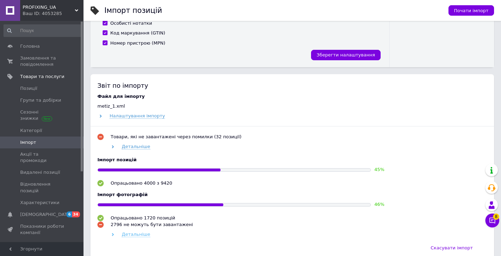
click at [141, 235] on span "Детальніше" at bounding box center [136, 234] width 29 height 6
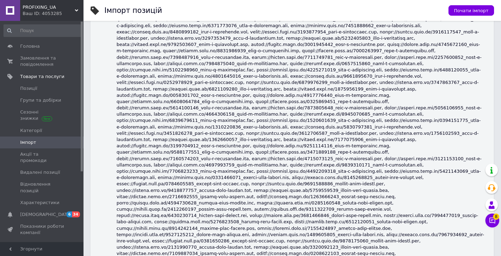
scroll to position [3072, 0]
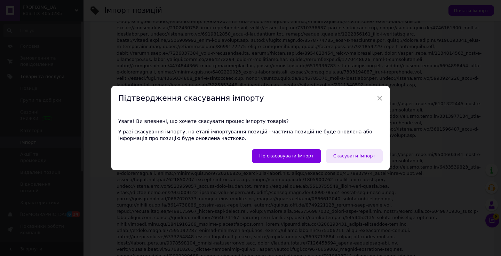
click at [346, 159] on button "Скасувати імпорт" at bounding box center [354, 156] width 57 height 14
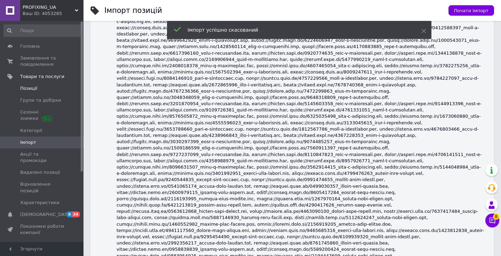
click at [49, 91] on span "Позиції" at bounding box center [42, 88] width 44 height 6
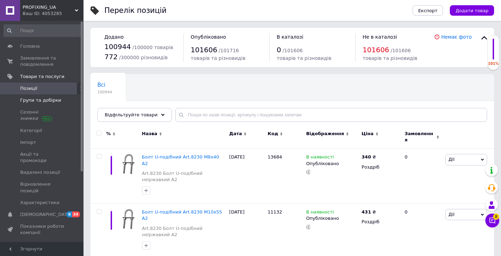
click at [55, 105] on link "Групи та добірки" at bounding box center [43, 100] width 86 height 12
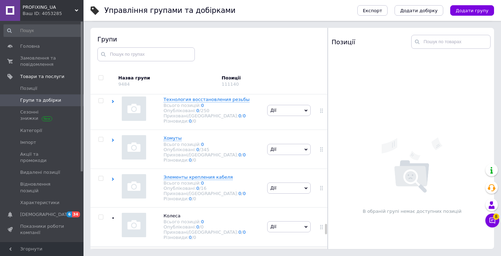
scroll to position [4352, 0]
click at [233, 167] on div "Элементы крепления кабеля Всього позицій: 0 Опубліковані: 0 / 16 Приховані/Вида…" at bounding box center [188, 186] width 154 height 39
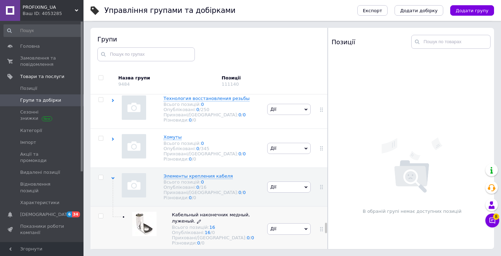
click at [241, 235] on div "Приховані/Видалені: 0 / 0" at bounding box center [216, 237] width 88 height 5
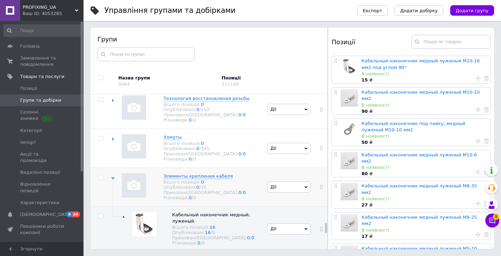
click at [240, 167] on div "Элементы крепления кабеля Всього позицій: 0 Опубліковані: 0 / 16 Приховані/Вида…" at bounding box center [188, 186] width 154 height 39
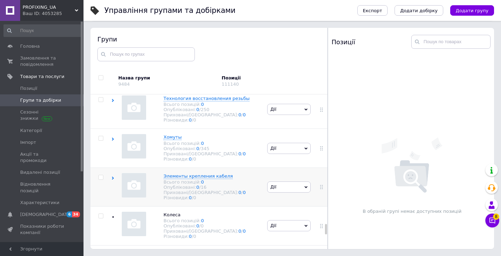
click at [99, 175] on input "checkbox" at bounding box center [100, 177] width 5 height 5
checkbox input "true"
click at [100, 213] on input "checkbox" at bounding box center [100, 215] width 5 height 5
checkbox input "true"
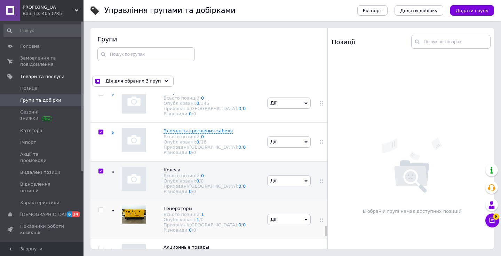
click at [100, 207] on input "checkbox" at bounding box center [100, 209] width 5 height 5
checkbox input "true"
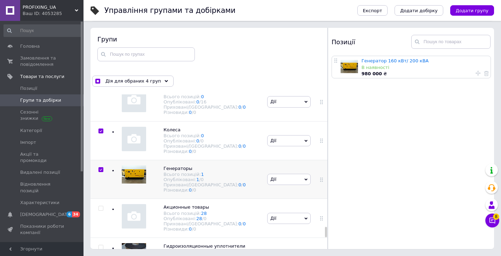
scroll to position [4439, 0]
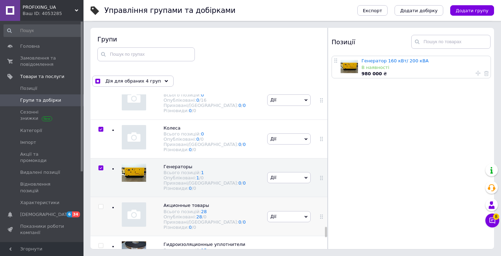
click at [100, 204] on input "checkbox" at bounding box center [100, 206] width 5 height 5
checkbox input "true"
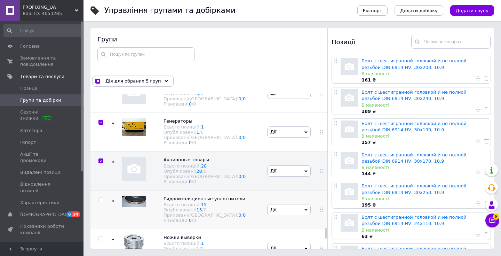
click at [100, 197] on input "checkbox" at bounding box center [100, 199] width 5 height 5
checkbox input "true"
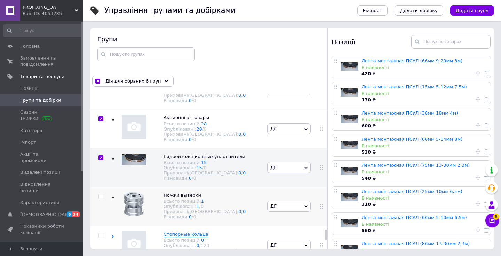
click at [100, 194] on input "checkbox" at bounding box center [100, 196] width 5 height 5
checkbox input "true"
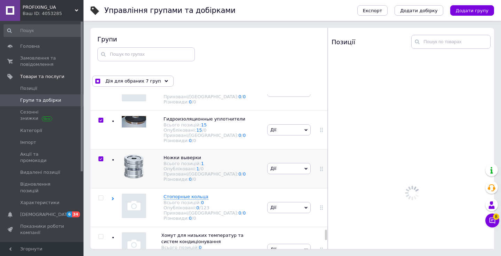
scroll to position [4574, 0]
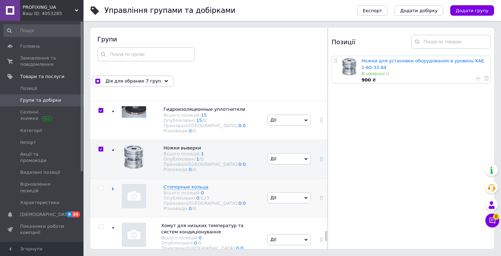
click at [101, 186] on input "checkbox" at bounding box center [100, 188] width 5 height 5
checkbox input "true"
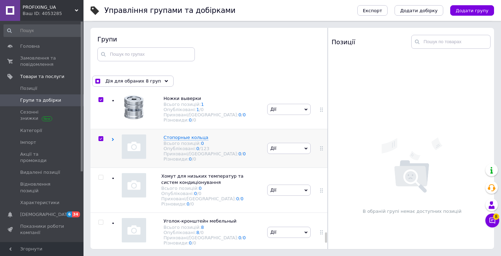
scroll to position [4624, 0]
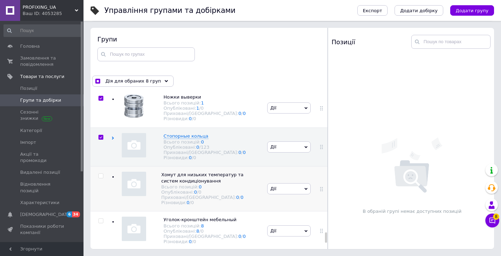
click at [102, 173] on input "checkbox" at bounding box center [100, 175] width 5 height 5
checkbox input "true"
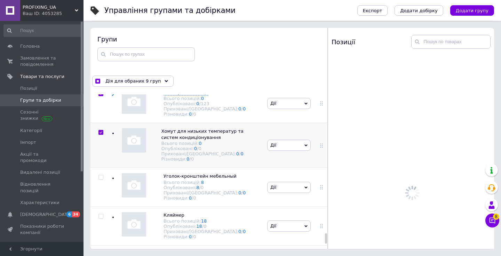
scroll to position [4674, 0]
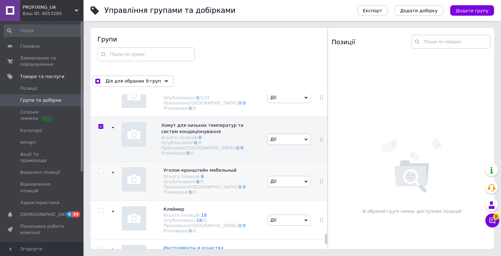
click at [100, 169] on input "checkbox" at bounding box center [100, 171] width 5 height 5
checkbox input "true"
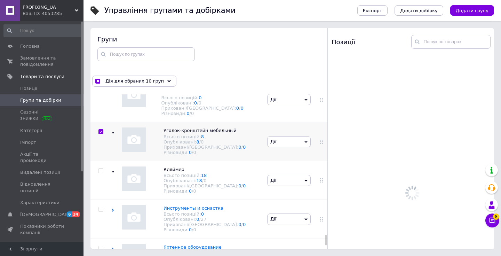
scroll to position [4714, 0]
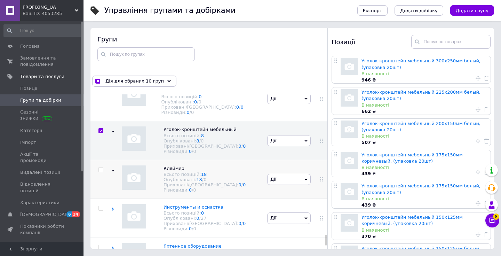
click at [102, 167] on input "checkbox" at bounding box center [100, 169] width 5 height 5
checkbox input "true"
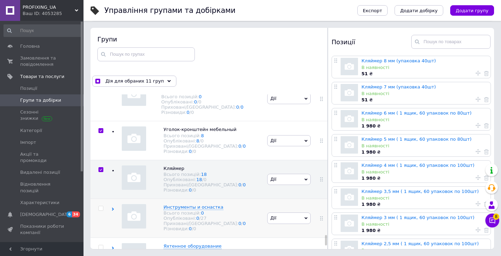
click at [99, 206] on input "checkbox" at bounding box center [100, 208] width 5 height 5
checkbox input "true"
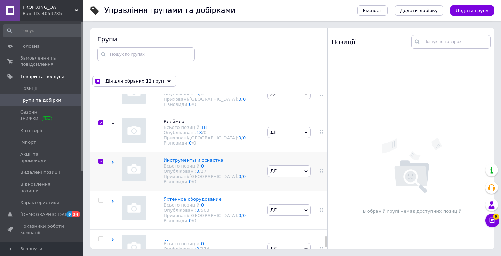
scroll to position [4763, 0]
click at [101, 196] on input "checkbox" at bounding box center [100, 198] width 5 height 5
checkbox input "true"
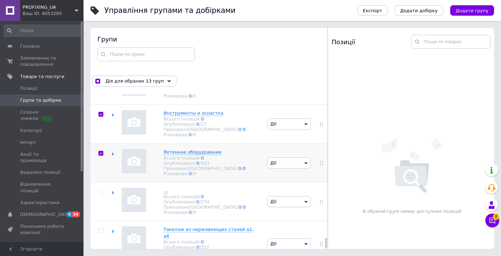
scroll to position [4809, 0]
click at [100, 189] on input "checkbox" at bounding box center [100, 191] width 5 height 5
checkbox input "true"
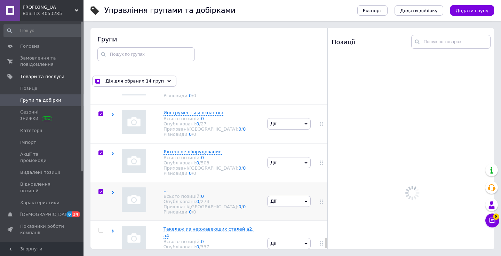
scroll to position [4823, 0]
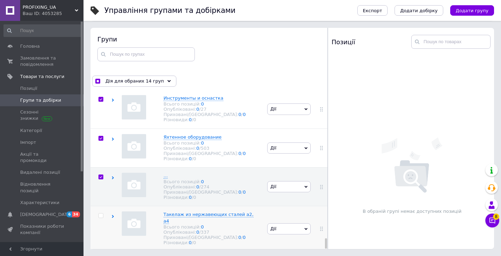
click at [102, 213] on input "checkbox" at bounding box center [100, 215] width 5 height 5
checkbox input "true"
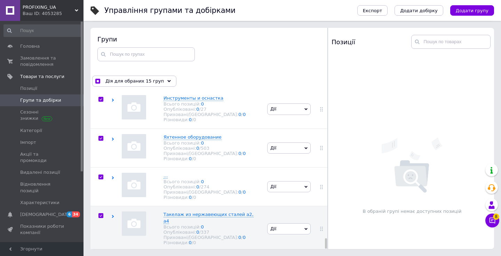
click at [103, 255] on input "checkbox" at bounding box center [100, 260] width 5 height 5
checkbox input "true"
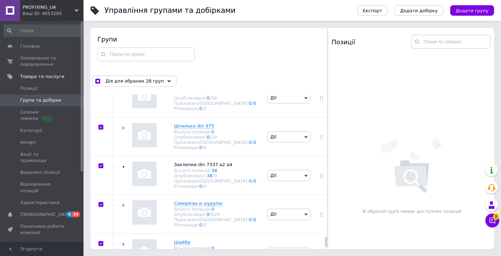
scroll to position [5228, 0]
click at [243, 194] on div "Саморезы и шурупы Всього позицій: 0 Опубліковані: 0 / 626 Приховані/Видалені: 0…" at bounding box center [188, 213] width 154 height 39
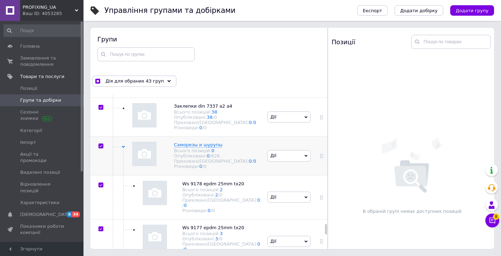
scroll to position [5289, 0]
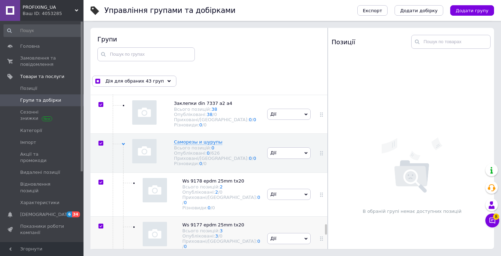
click at [244, 216] on div "Ws 9177 epdm 25mm tx20 Всього позицій: 3 Опубліковані: 3 / 0 Приховані/Видалені…" at bounding box center [188, 238] width 154 height 44
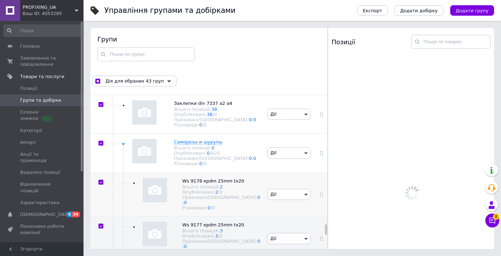
click at [245, 172] on div "Ws 9178 epdm 25mm tx20 Всього позицій: 2 Опубліковані: 2 / 0 Приховані/Видалені…" at bounding box center [188, 194] width 154 height 44
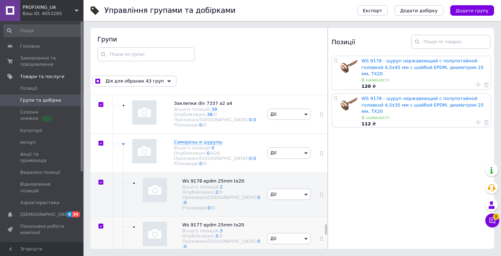
click at [248, 216] on div "Ws 9177 epdm 25mm tx20 Всього позицій: 3 Опубліковані: 3 / 0 Приховані/Видалені…" at bounding box center [188, 238] width 154 height 44
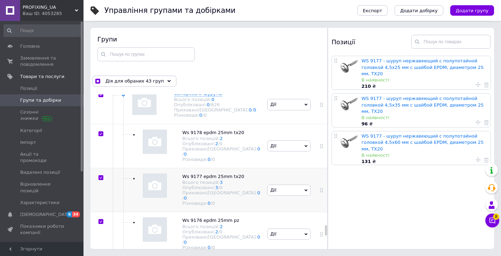
scroll to position [5348, 0]
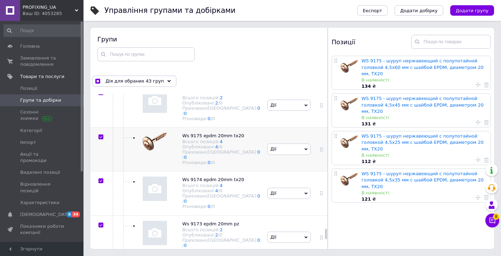
scroll to position [5480, 0]
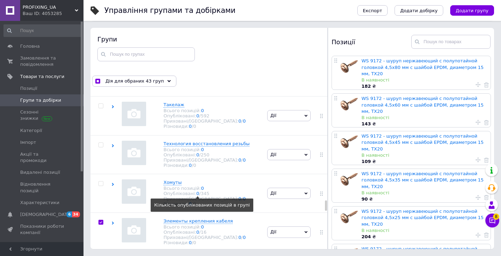
scroll to position [4312, 0]
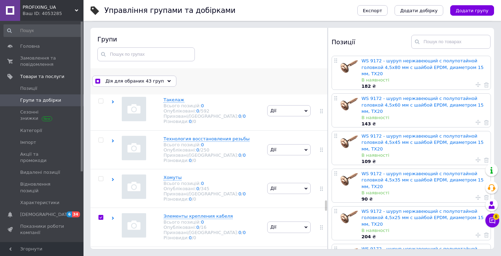
click at [161, 79] on div "Дія для обраних 43 груп" at bounding box center [134, 80] width 84 height 11
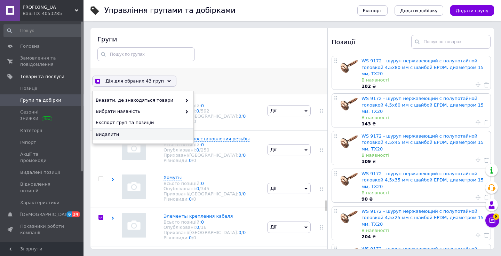
click at [155, 136] on span "Видалити" at bounding box center [142, 134] width 93 height 6
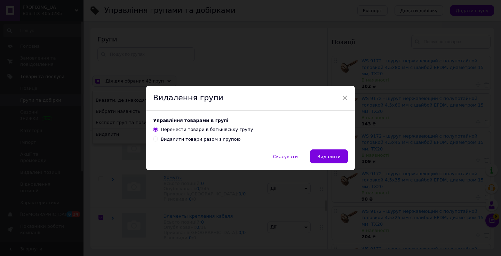
click at [183, 138] on div "Видалити товари разом з групою" at bounding box center [201, 139] width 80 height 6
click at [157, 138] on input "Видалити товари разом з групою" at bounding box center [155, 138] width 5 height 5
radio input "true"
radio input "false"
click at [320, 156] on span "Видалити" at bounding box center [328, 156] width 23 height 5
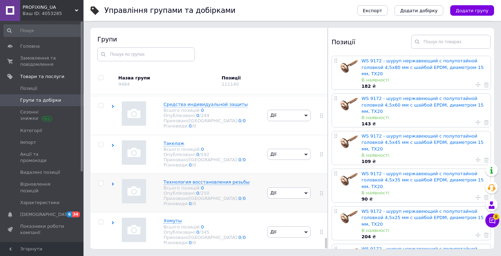
scroll to position [4239, 0]
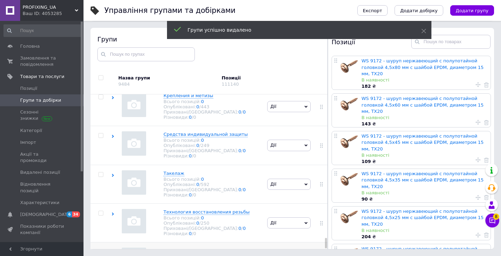
click at [232, 242] on div "Хомуты Всього позицій: 0 Опубліковані: 0 / 345 Приховані/Видалені: 0 / 0 Різнов…" at bounding box center [188, 261] width 154 height 39
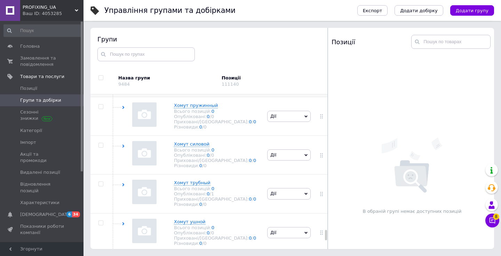
scroll to position [4586, 0]
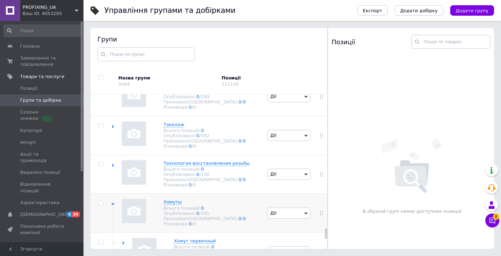
click at [239, 193] on div "Хомуты Всього позицій: 0 Опубліковані: 0 / 345 Приховані/Видалені: 0 / 0 Різнов…" at bounding box center [188, 212] width 154 height 39
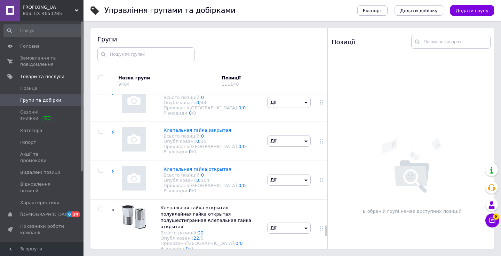
scroll to position [3869, 0]
click at [53, 90] on span "Позиції" at bounding box center [42, 88] width 44 height 6
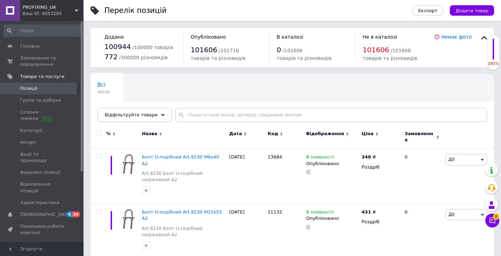
click at [128, 116] on span "Відфільтруйте товари" at bounding box center [131, 114] width 53 height 5
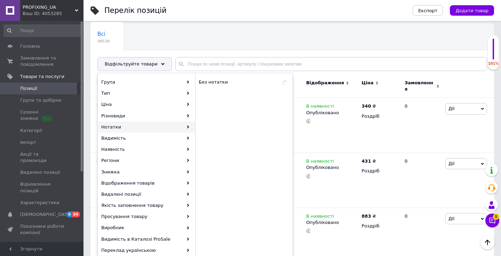
scroll to position [51, 0]
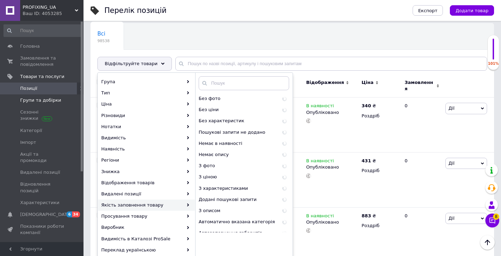
click at [54, 103] on link "Групи та добірки" at bounding box center [43, 100] width 86 height 12
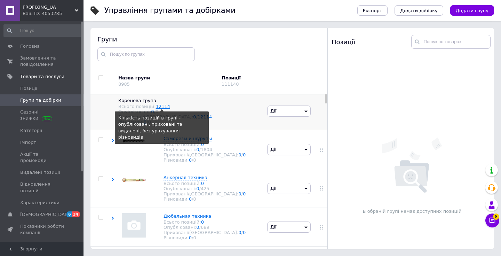
click at [161, 104] on link "12114" at bounding box center [163, 106] width 14 height 5
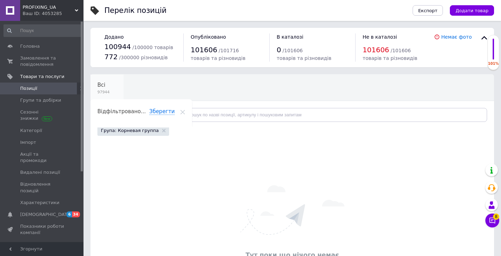
click at [115, 88] on div "Всі 97944" at bounding box center [106, 87] width 33 height 26
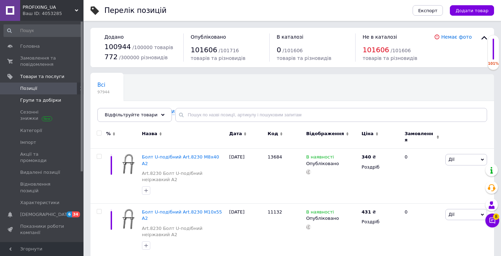
click at [50, 98] on span "Групи та добірки" at bounding box center [40, 100] width 41 height 6
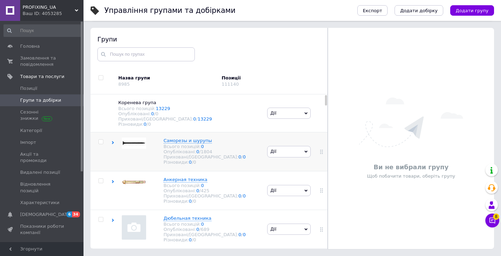
click at [239, 152] on div "Cаморезы и шурупы Всього позицій: 0 Опубліковані: 0 / 1804 Приховані/Видалені: …" at bounding box center [188, 151] width 154 height 39
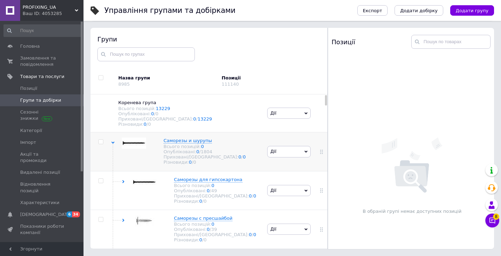
click at [239, 152] on div "Cаморезы и шурупы Всього позицій: 0 Опубліковані: 0 / 1804 Приховані/Видалені: …" at bounding box center [188, 151] width 154 height 39
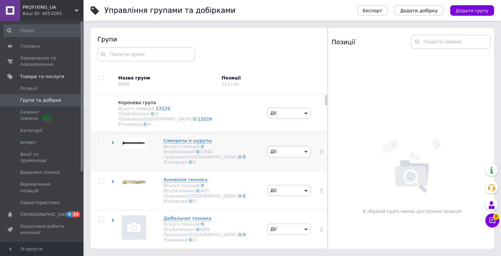
click at [239, 152] on div "Cаморезы и шурупы Всього позицій: 0 Опубліковані: 0 / 1804 Приховані/Видалені: …" at bounding box center [188, 151] width 154 height 39
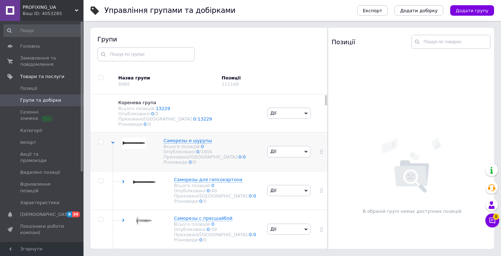
click at [239, 152] on div "Cаморезы и шурупы Всього позицій: 0 Опубліковані: 0 / 1804 Приховані/Видалені: …" at bounding box center [188, 151] width 154 height 39
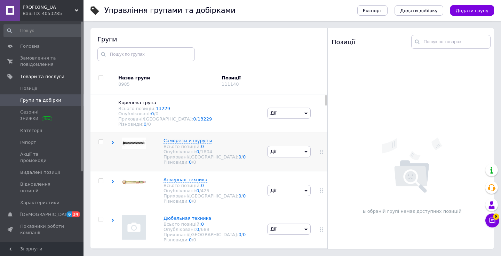
click at [103, 139] on span at bounding box center [100, 141] width 5 height 5
click at [103, 139] on input "checkbox" at bounding box center [100, 141] width 5 height 5
checkbox input "true"
click at [100, 179] on input "checkbox" at bounding box center [100, 180] width 5 height 5
checkbox input "true"
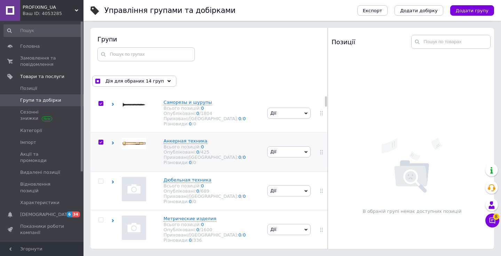
scroll to position [39, 0]
click at [99, 179] on input "checkbox" at bounding box center [100, 180] width 5 height 5
checkbox input "true"
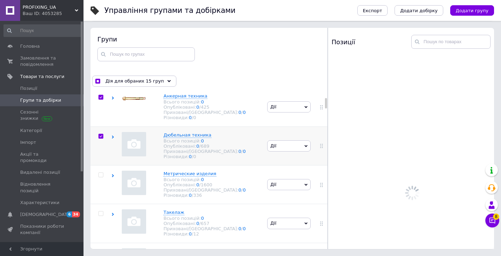
scroll to position [89, 0]
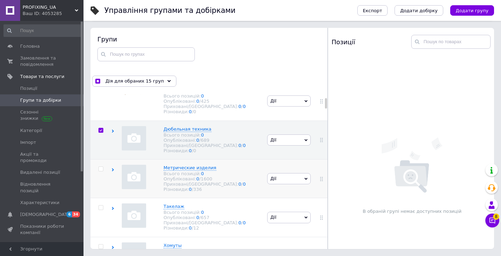
click at [112, 168] on use at bounding box center [113, 169] width 2 height 3
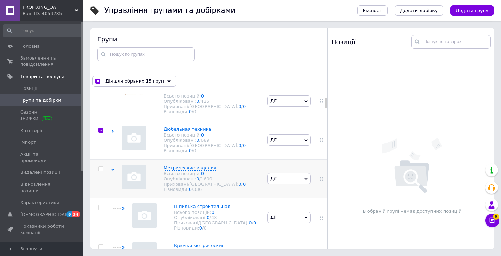
click at [112, 168] on icon at bounding box center [112, 169] width 3 height 3
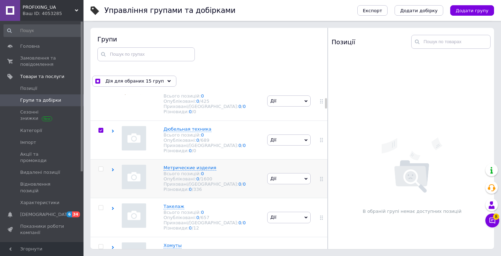
click at [102, 167] on input "checkbox" at bounding box center [100, 169] width 5 height 5
checkbox input "true"
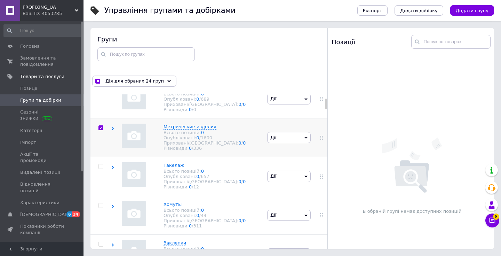
scroll to position [132, 0]
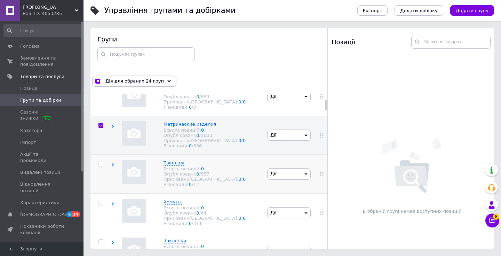
click at [100, 162] on input "checkbox" at bounding box center [100, 164] width 5 height 5
checkbox input "true"
click at [100, 164] on input "checkbox" at bounding box center [100, 164] width 5 height 5
checkbox input "true"
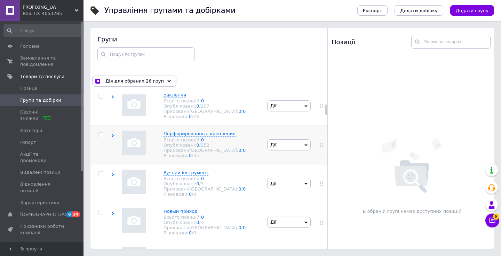
scroll to position [277, 0]
click at [96, 81] on input "checkbox" at bounding box center [97, 81] width 5 height 5
checkbox input "false"
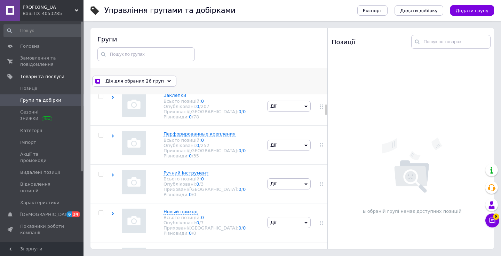
checkbox input "false"
